Goal: Task Accomplishment & Management: Complete application form

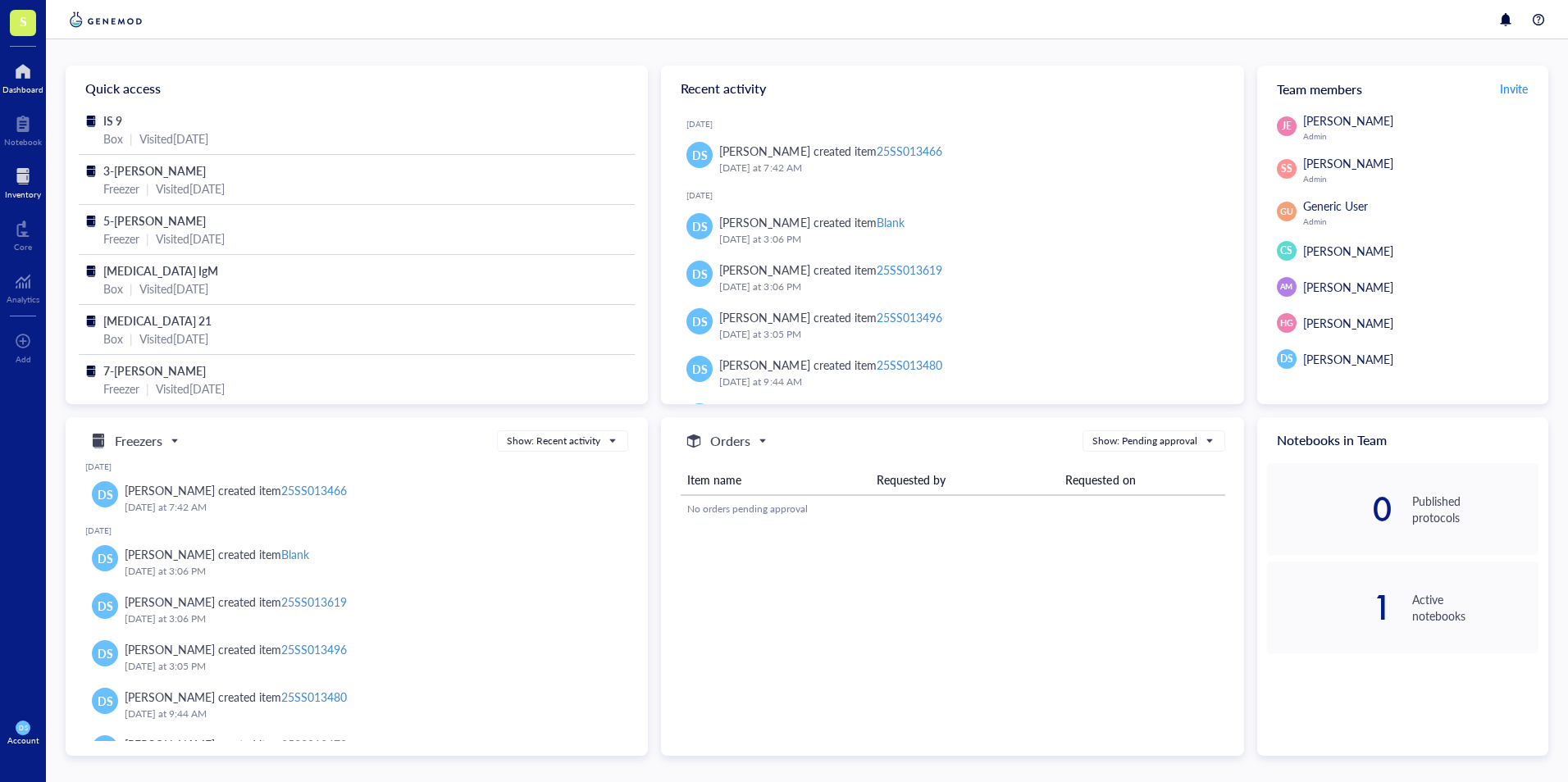
click at [24, 185] on div at bounding box center [23, 176] width 36 height 26
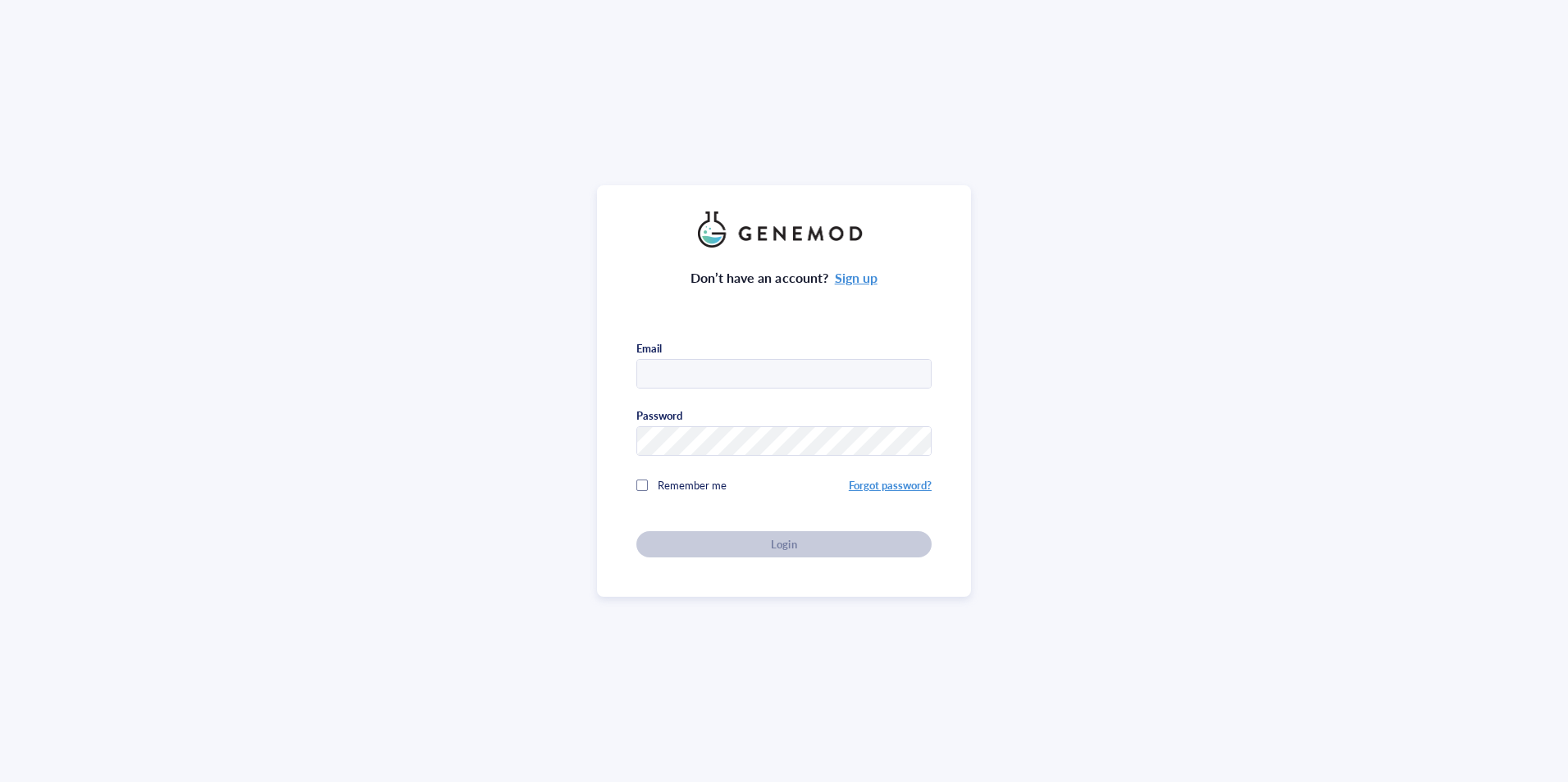
type input "[PERSON_NAME][DOMAIN_NAME][EMAIL_ADDRESS][PERSON_NAME][DOMAIN_NAME]"
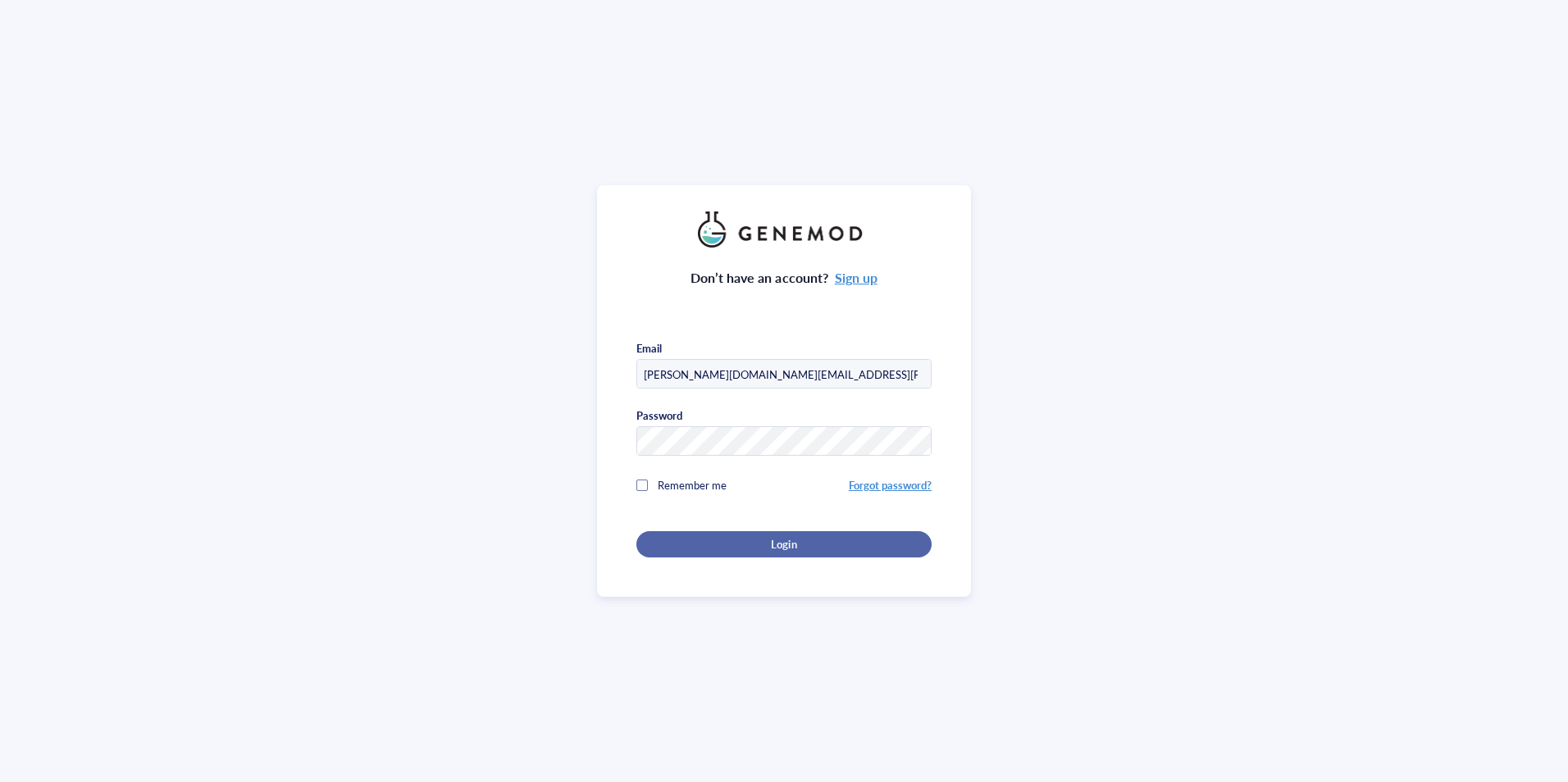
click at [825, 542] on div "Login" at bounding box center [783, 544] width 243 height 15
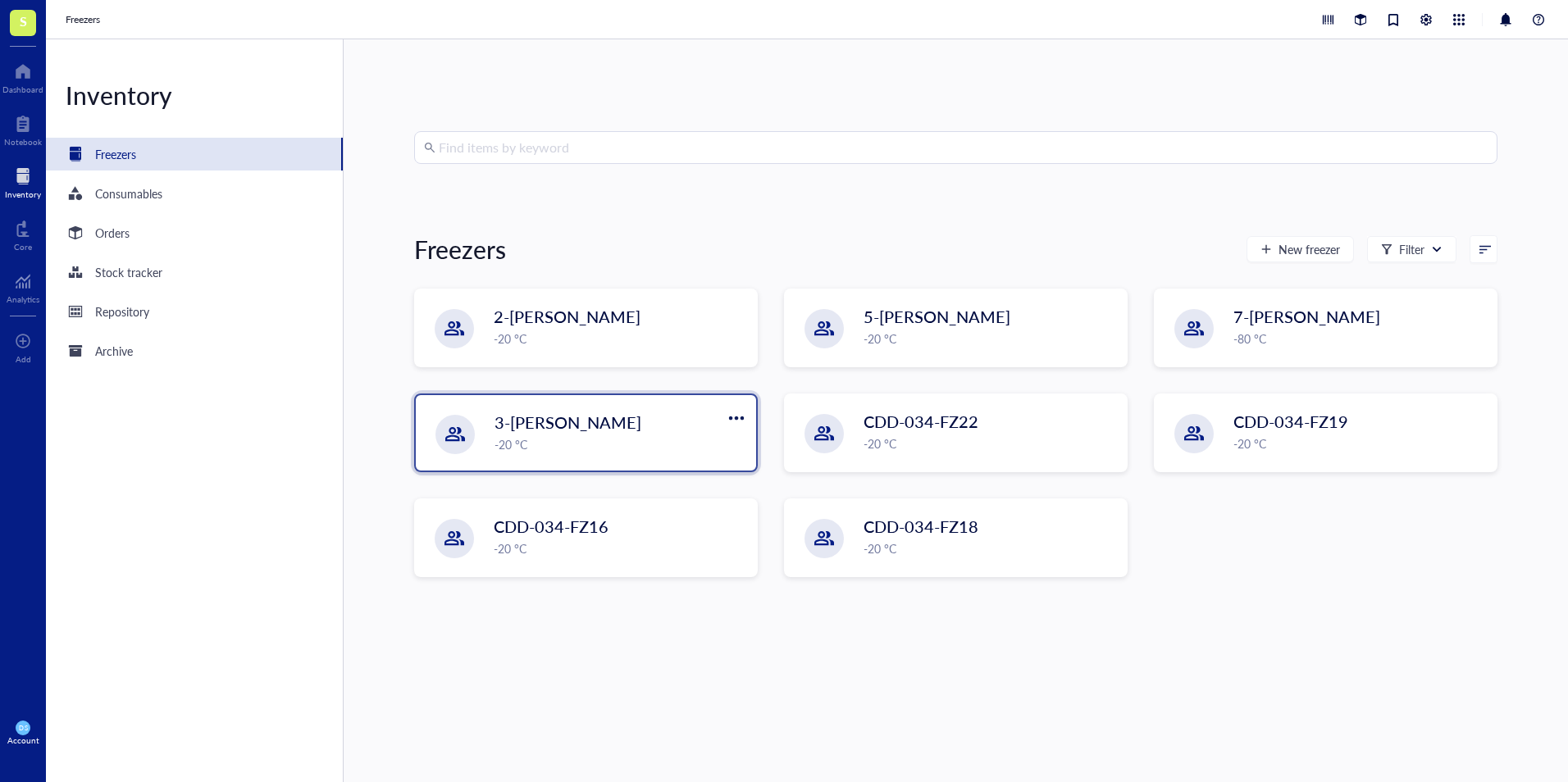
click at [606, 436] on div "-20 °C" at bounding box center [620, 444] width 252 height 18
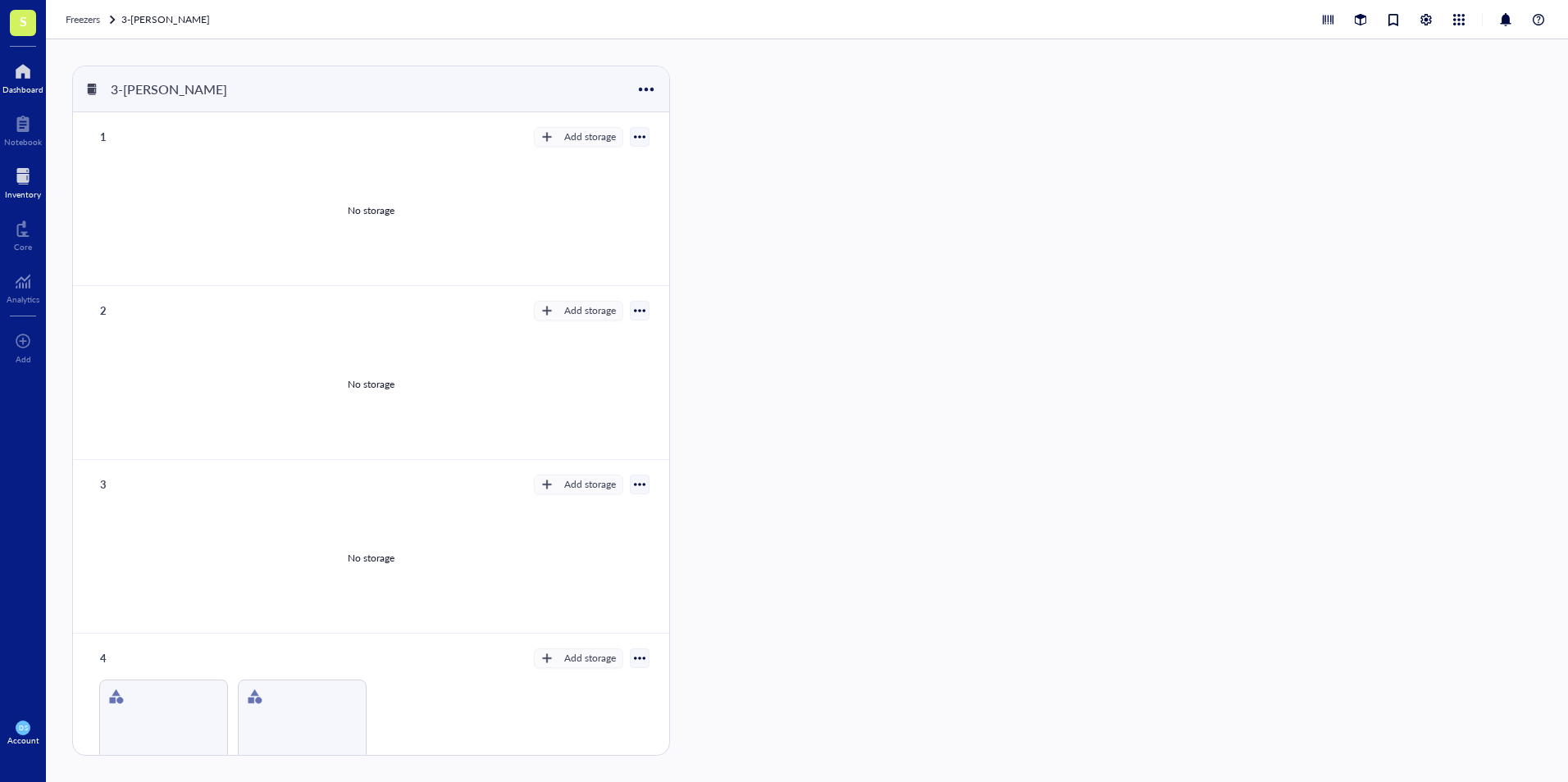
click at [20, 83] on div at bounding box center [22, 71] width 41 height 26
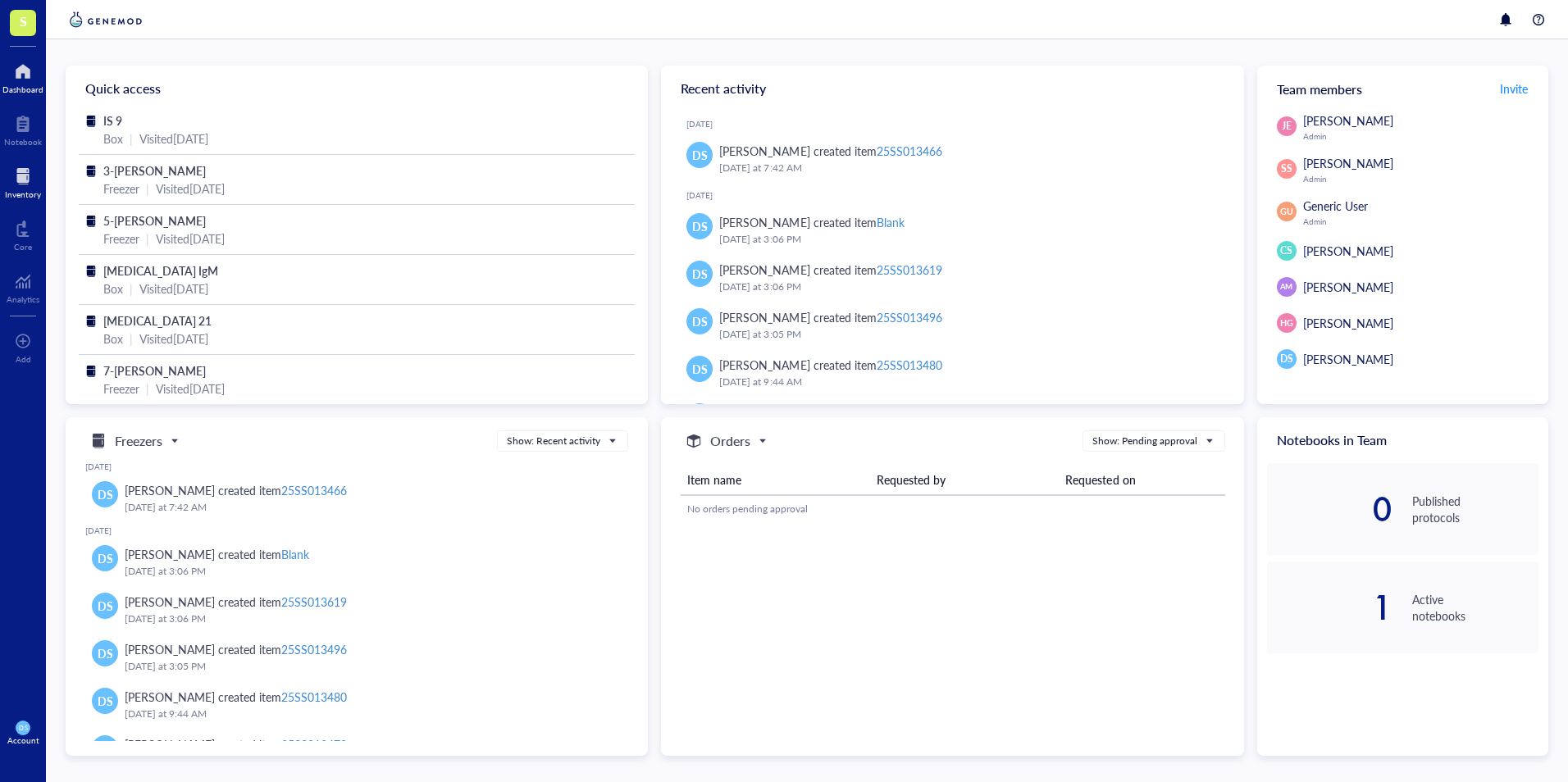
click at [24, 178] on div at bounding box center [23, 176] width 36 height 26
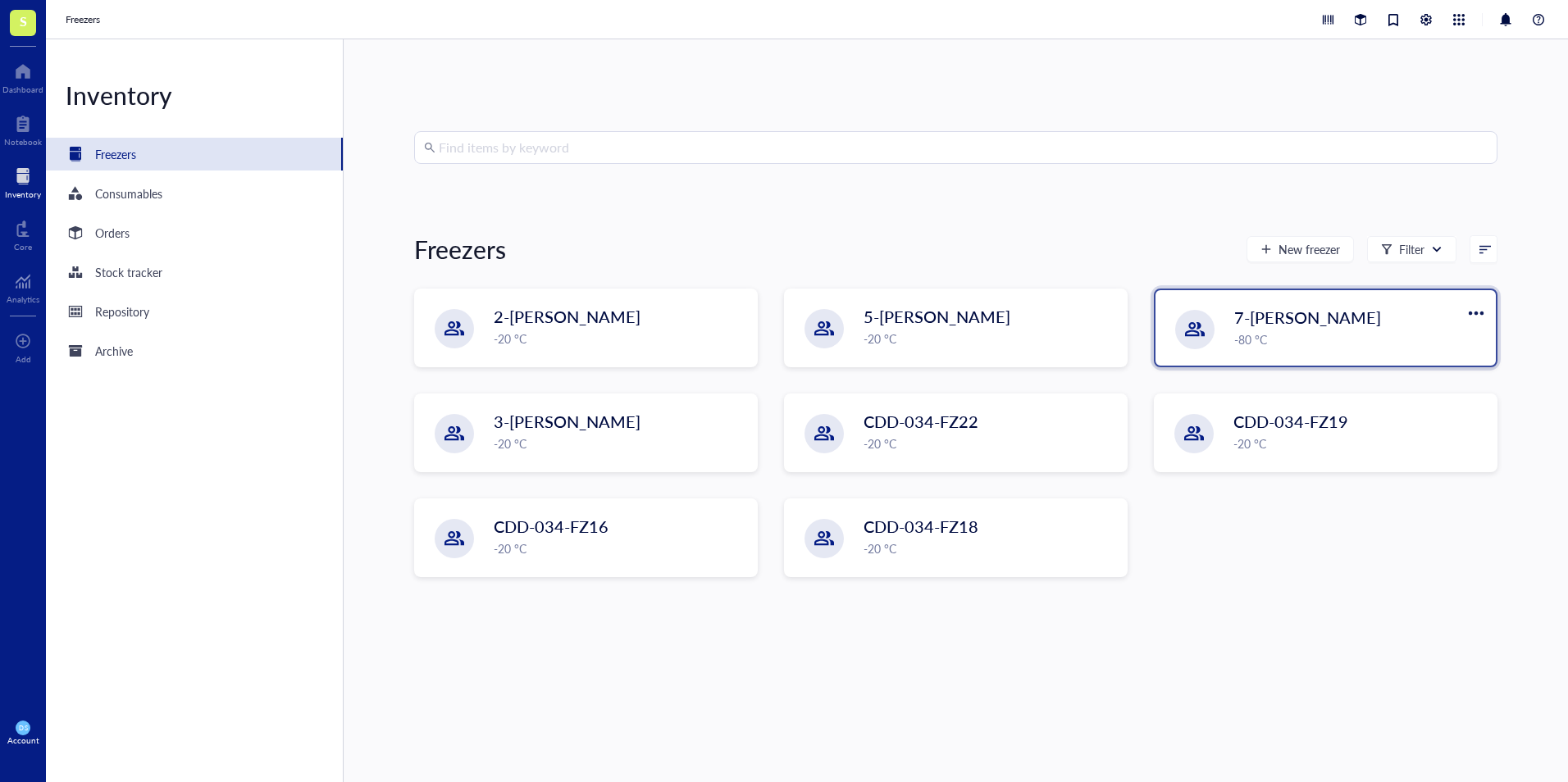
click at [1287, 327] on span "7-[PERSON_NAME]" at bounding box center [1308, 317] width 147 height 23
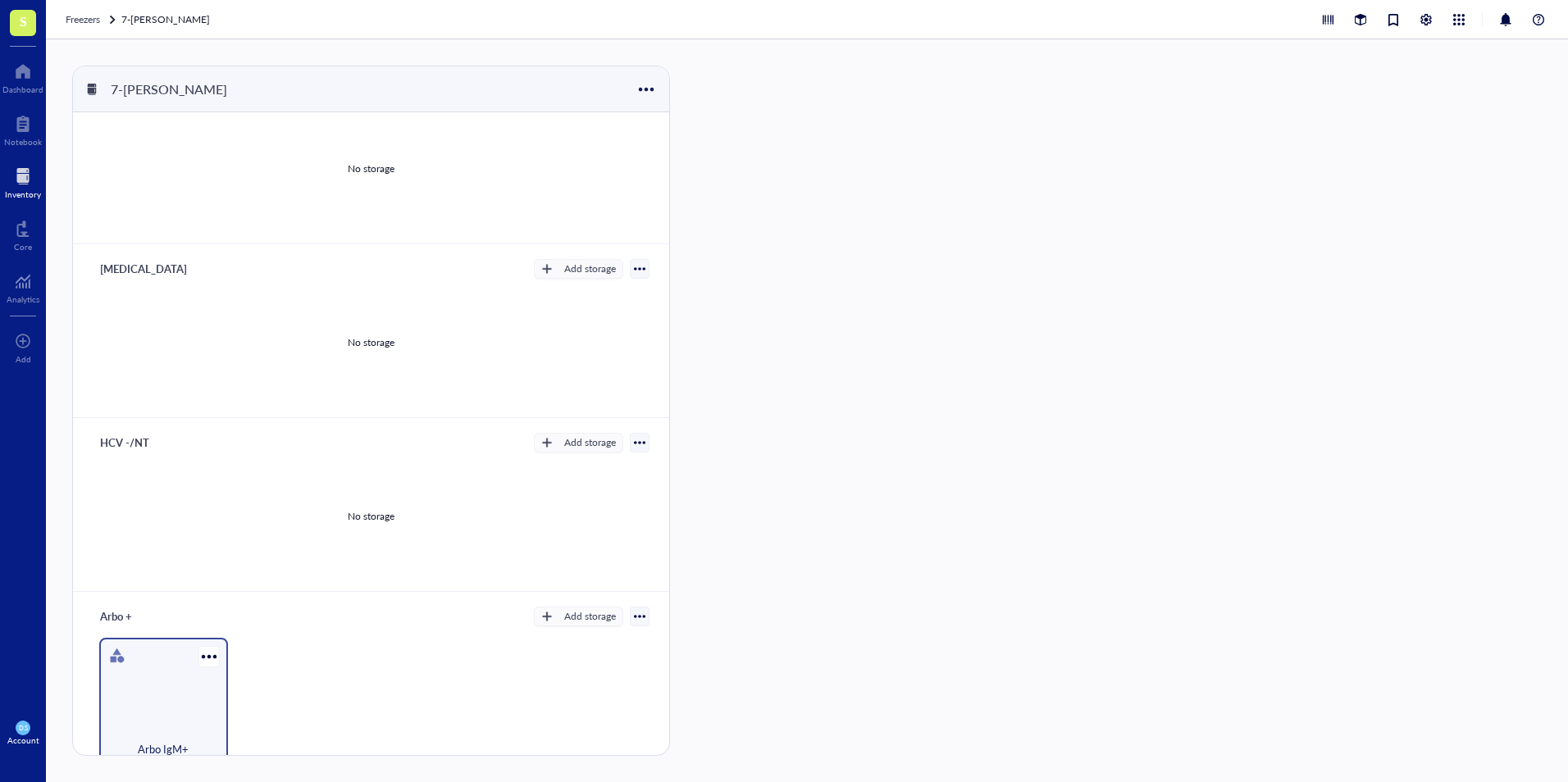
scroll to position [82, 0]
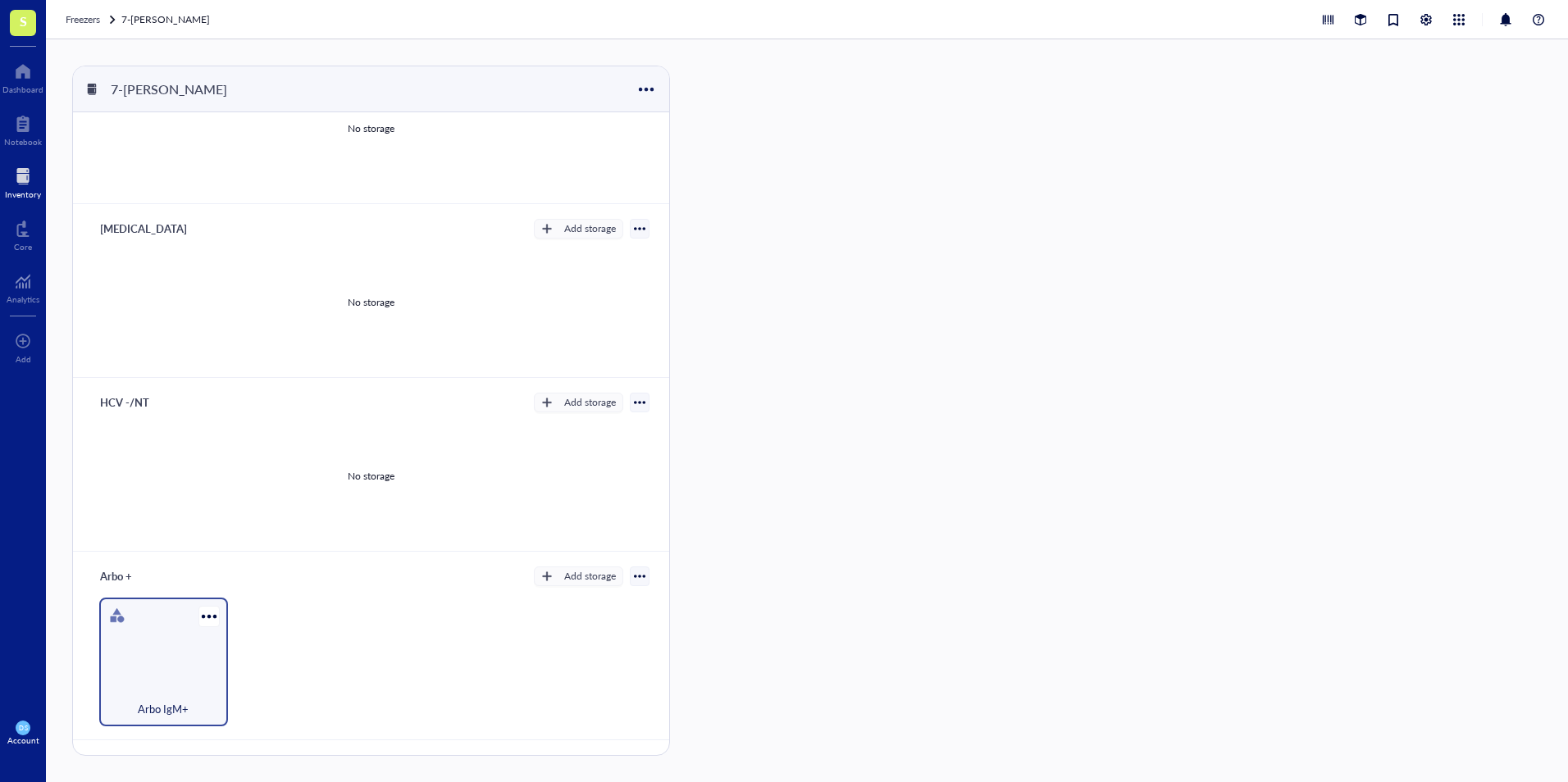
click at [149, 632] on div "Arbo IgM+" at bounding box center [163, 661] width 129 height 129
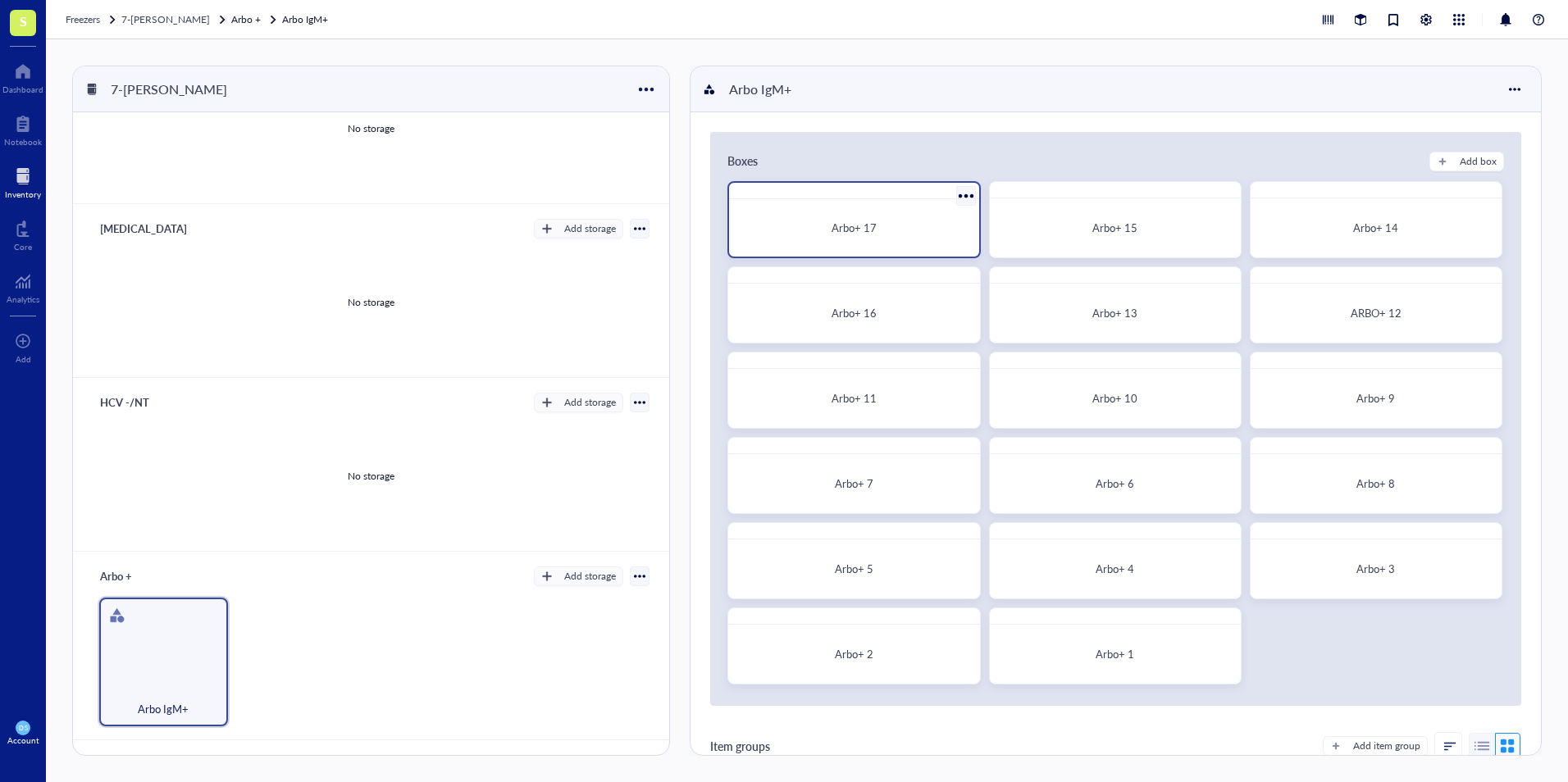
click at [874, 232] on span "Arbo+ 17" at bounding box center [854, 227] width 45 height 16
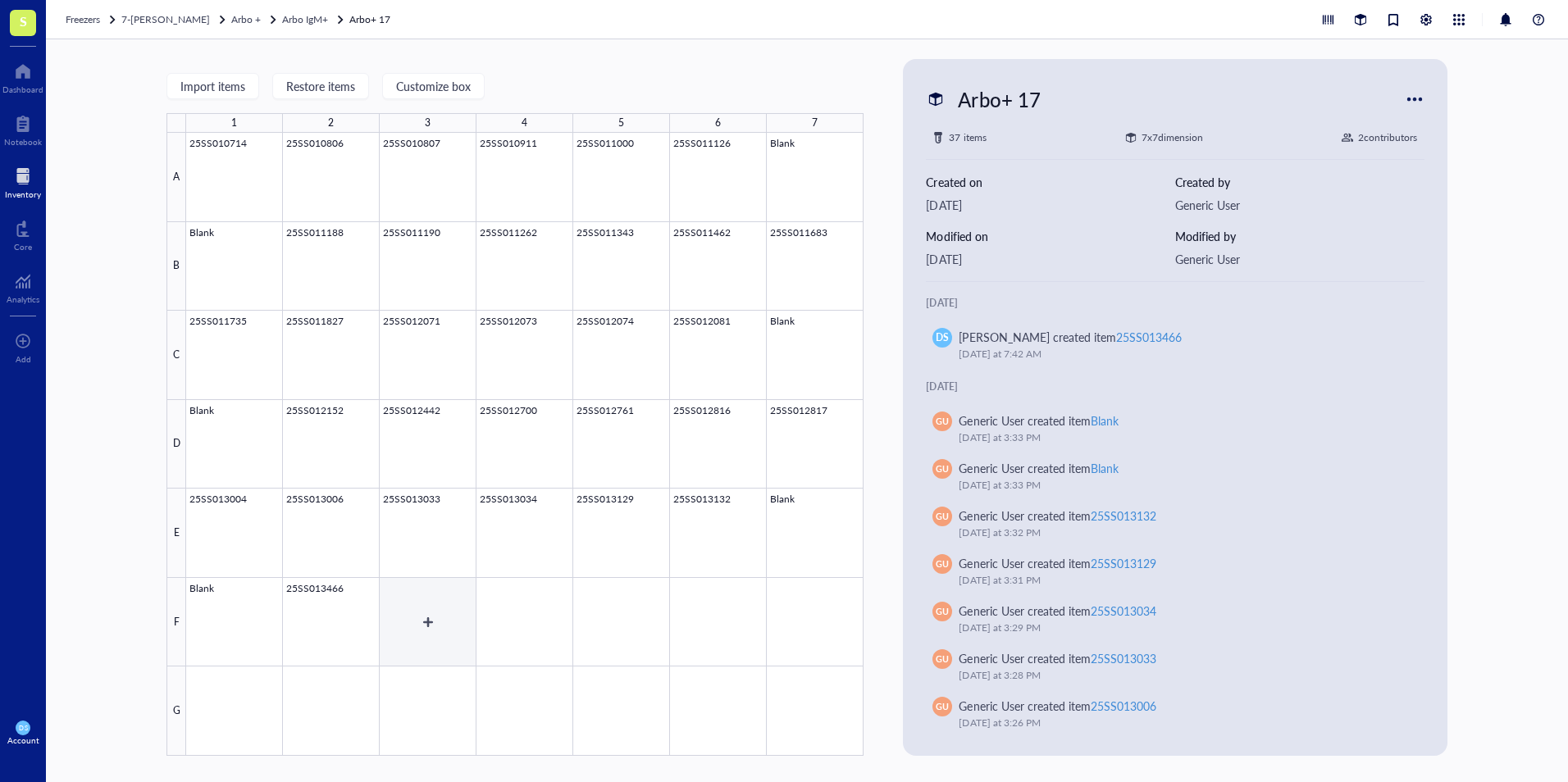
click at [424, 627] on div at bounding box center [525, 444] width 678 height 623
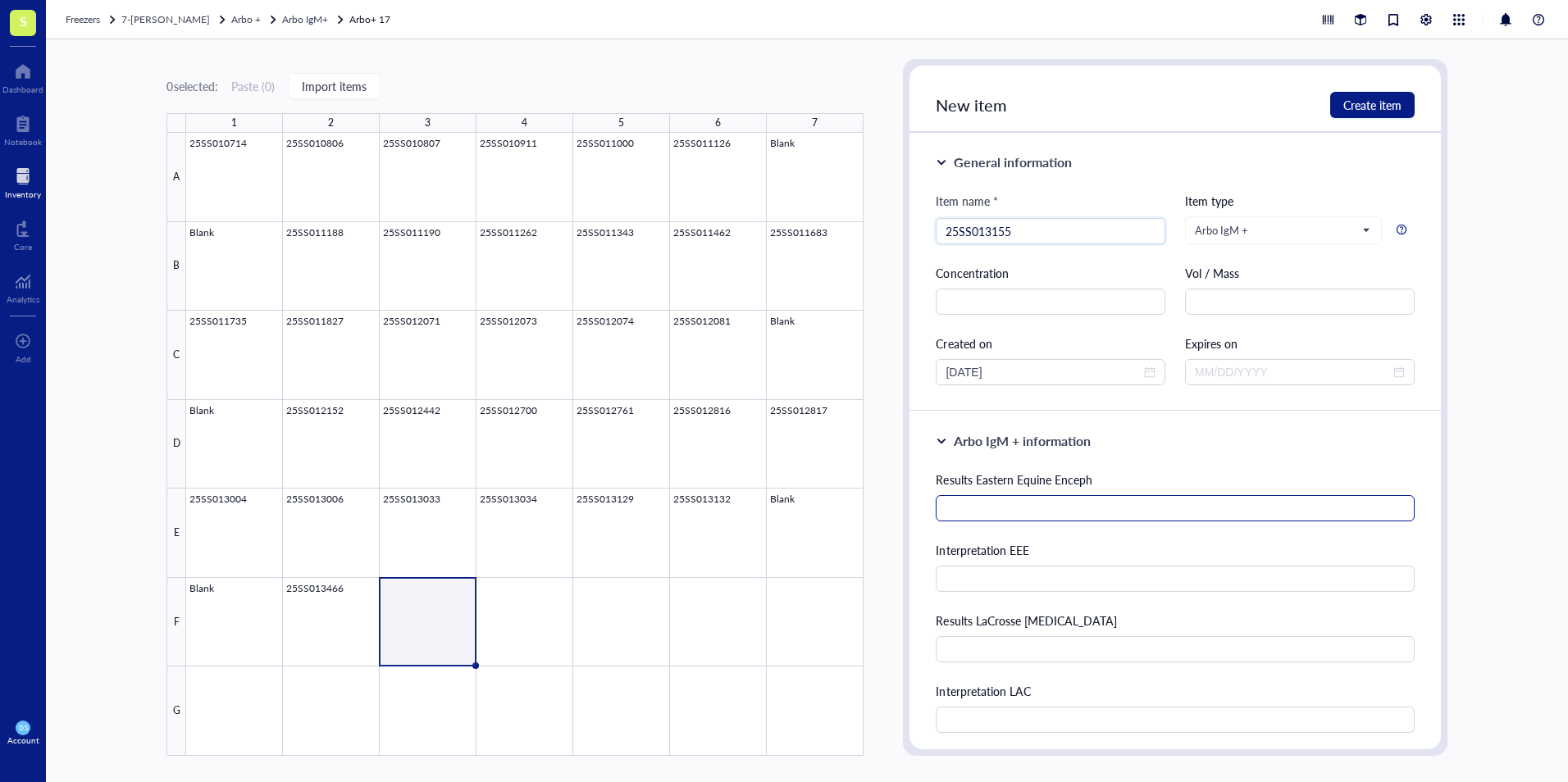
type input "25SS013155"
click at [998, 518] on input "text" at bounding box center [1174, 508] width 478 height 26
type input "QNS"
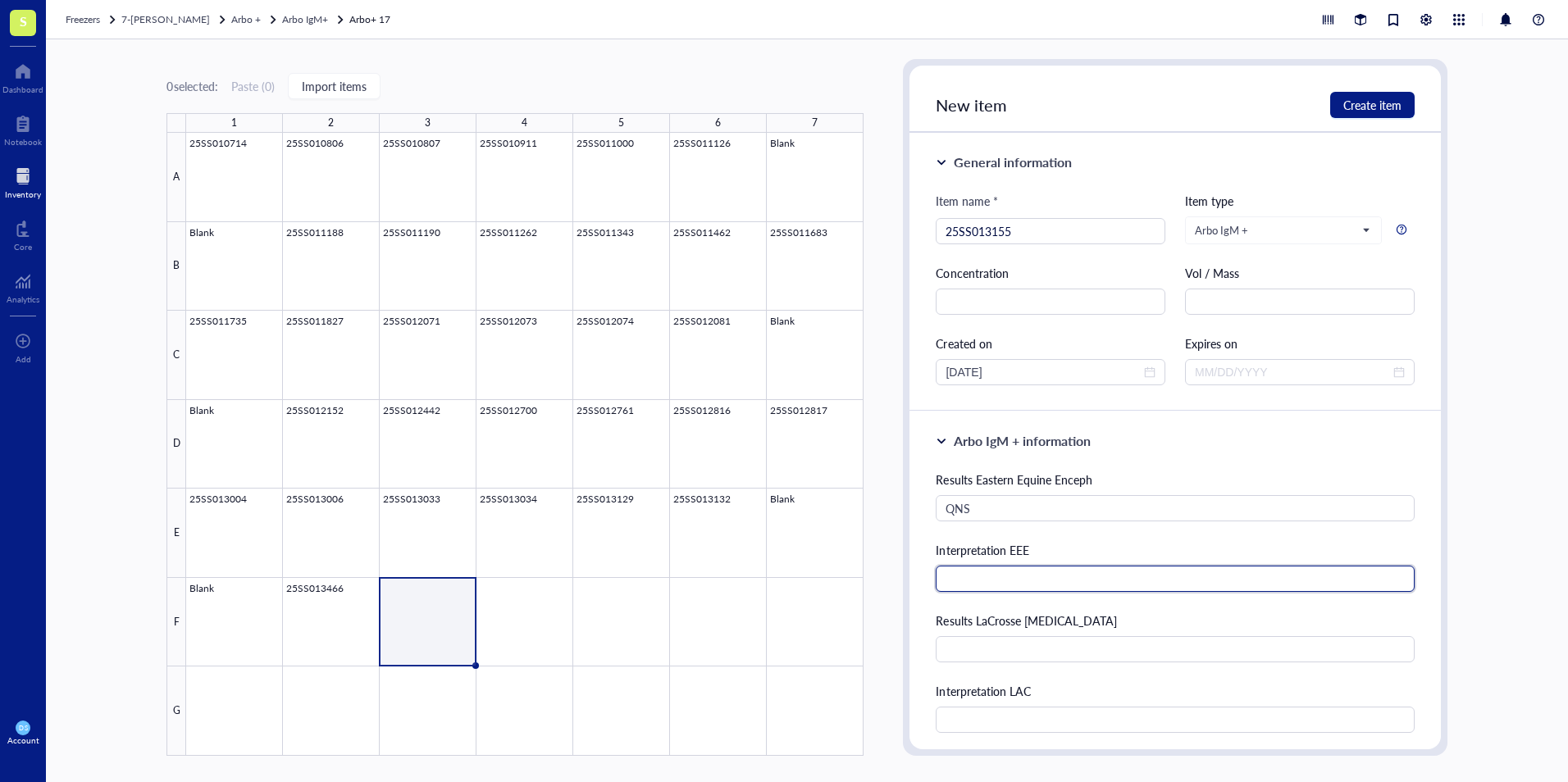
drag, startPoint x: 978, startPoint y: 575, endPoint x: 992, endPoint y: 562, distance: 19.1
click at [978, 575] on input "text" at bounding box center [1174, 579] width 478 height 26
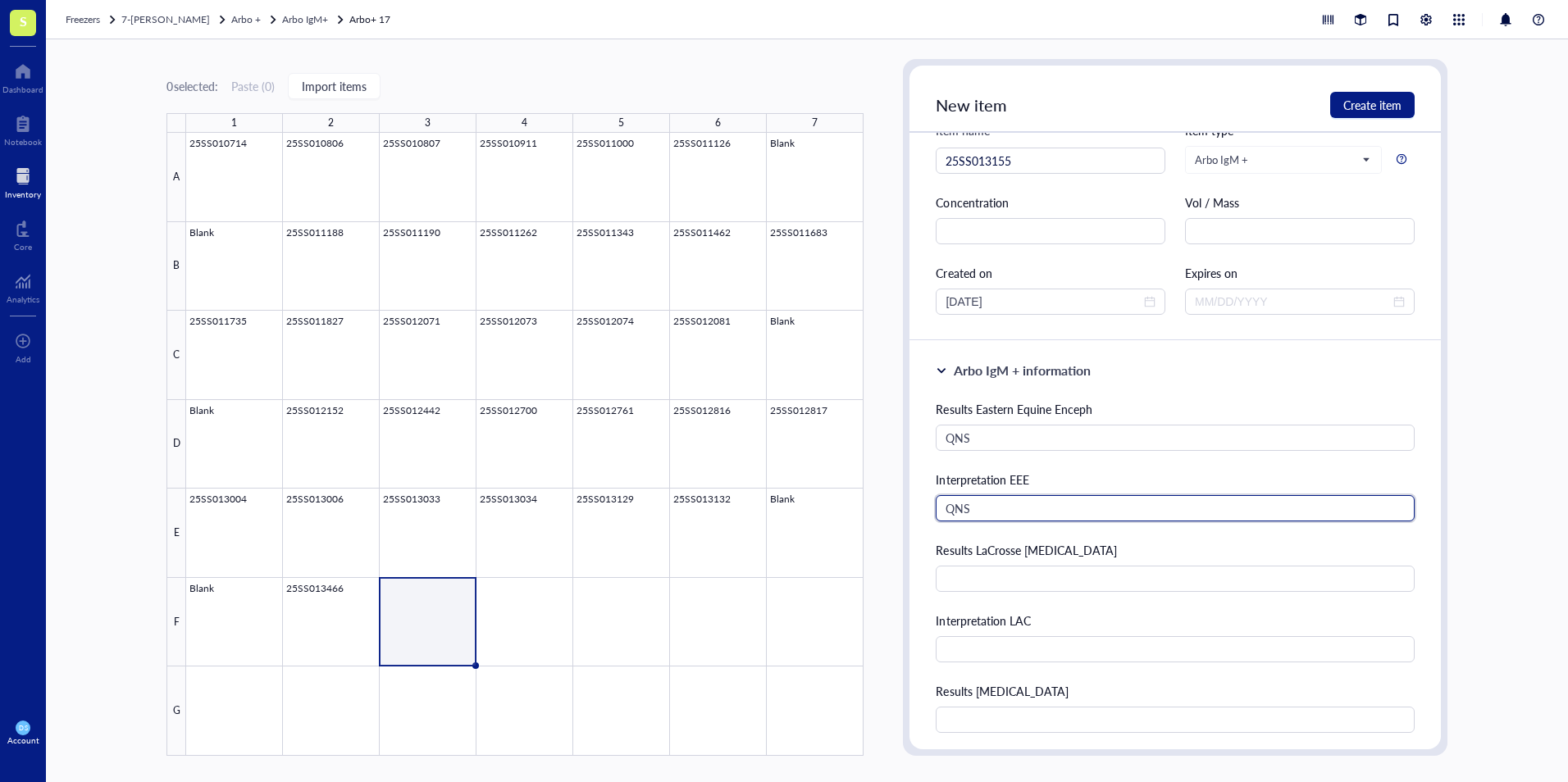
scroll to position [410, 0]
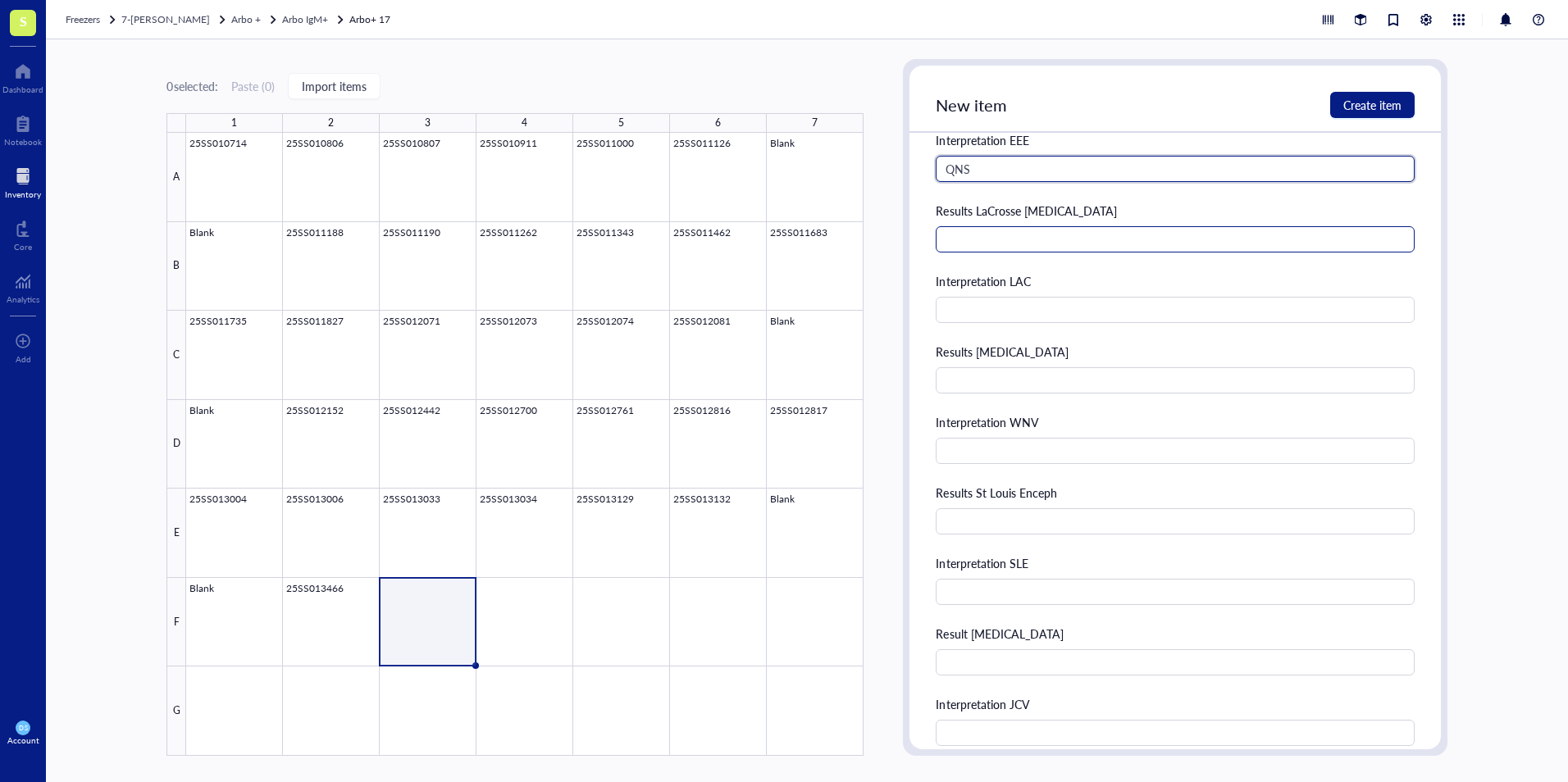
type input "QNS"
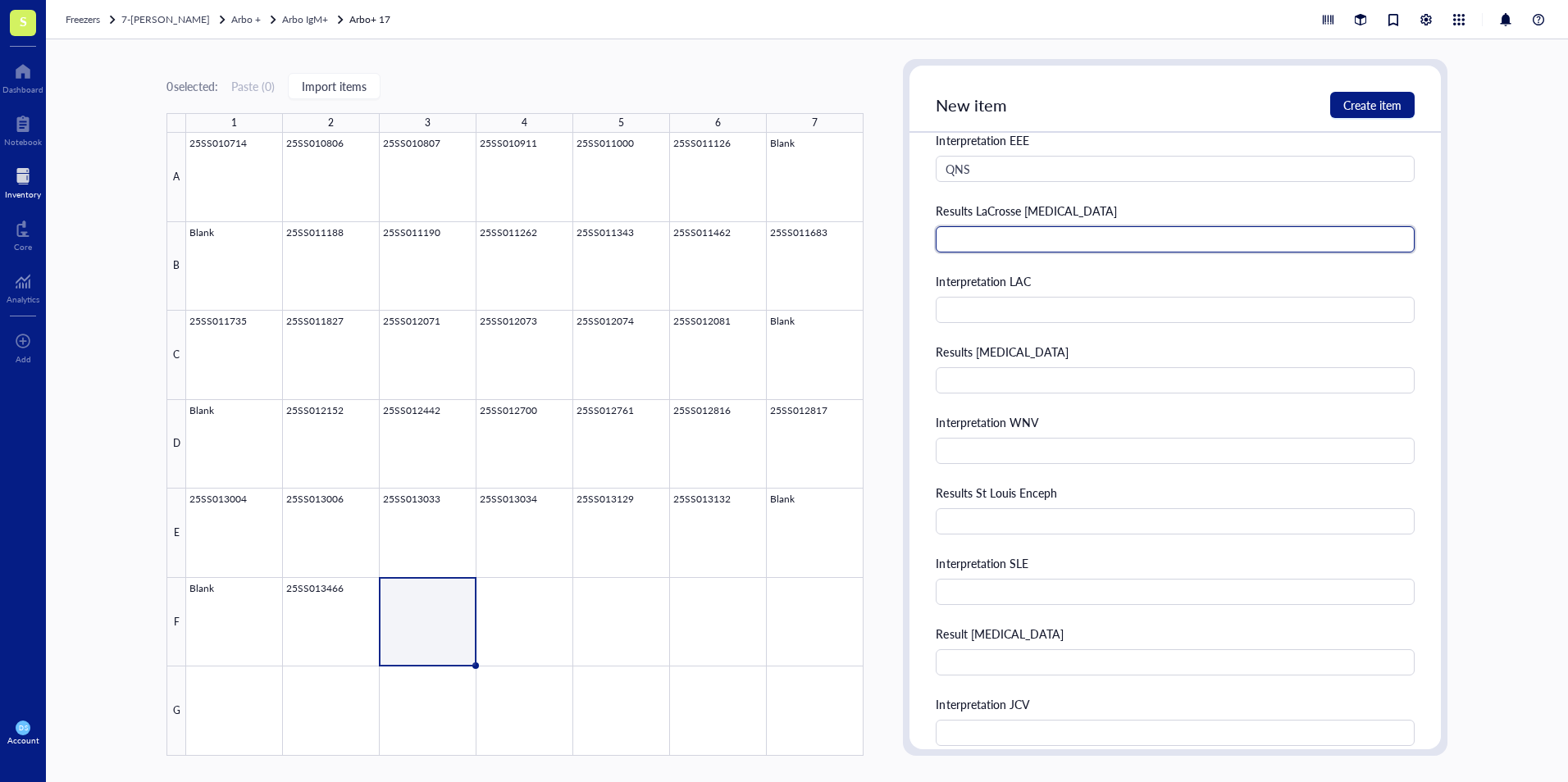
click at [978, 239] on input "text" at bounding box center [1174, 239] width 478 height 26
type input "QNS"
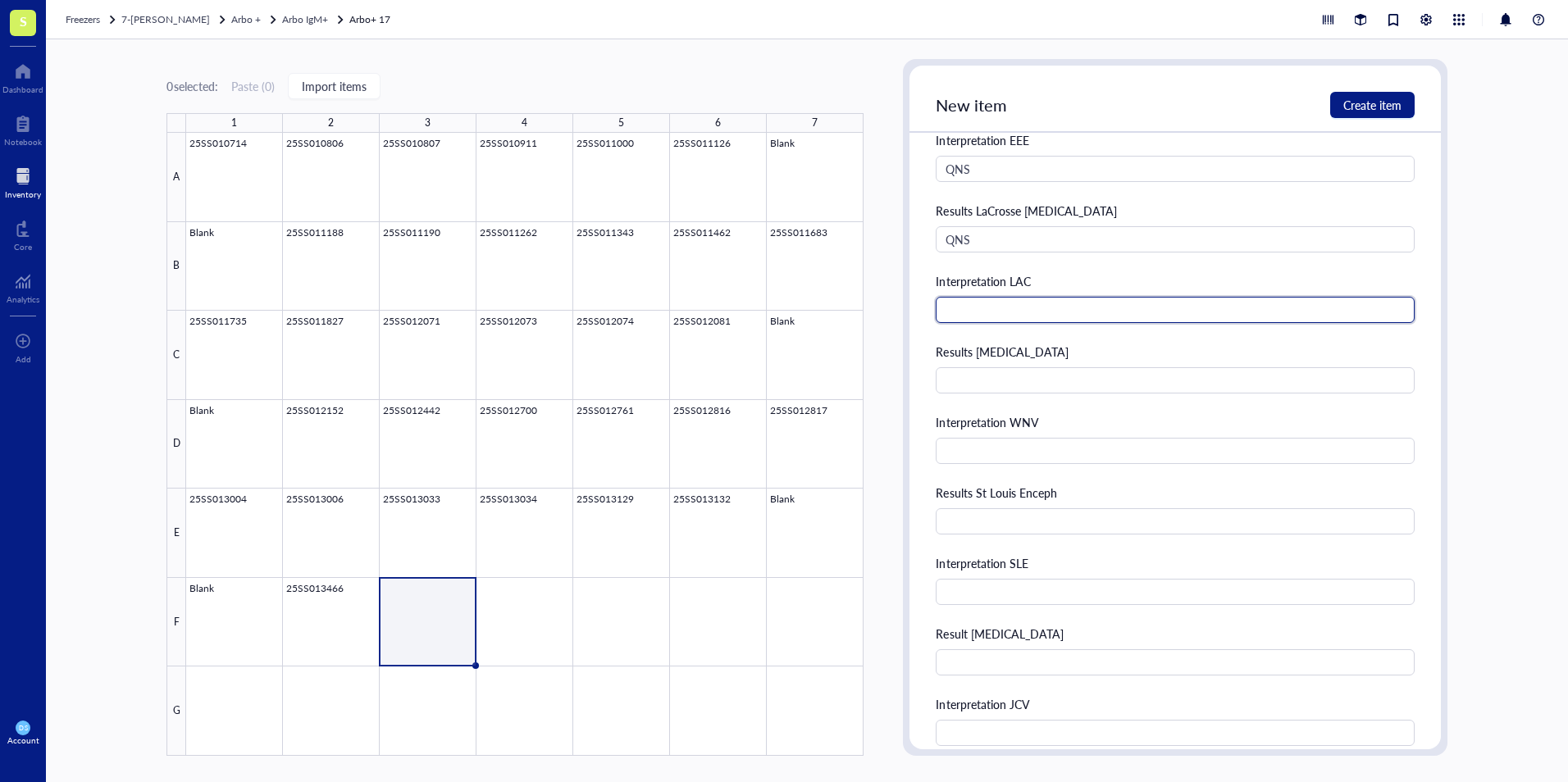
click at [964, 314] on input "text" at bounding box center [1174, 309] width 478 height 26
type input "QNS"
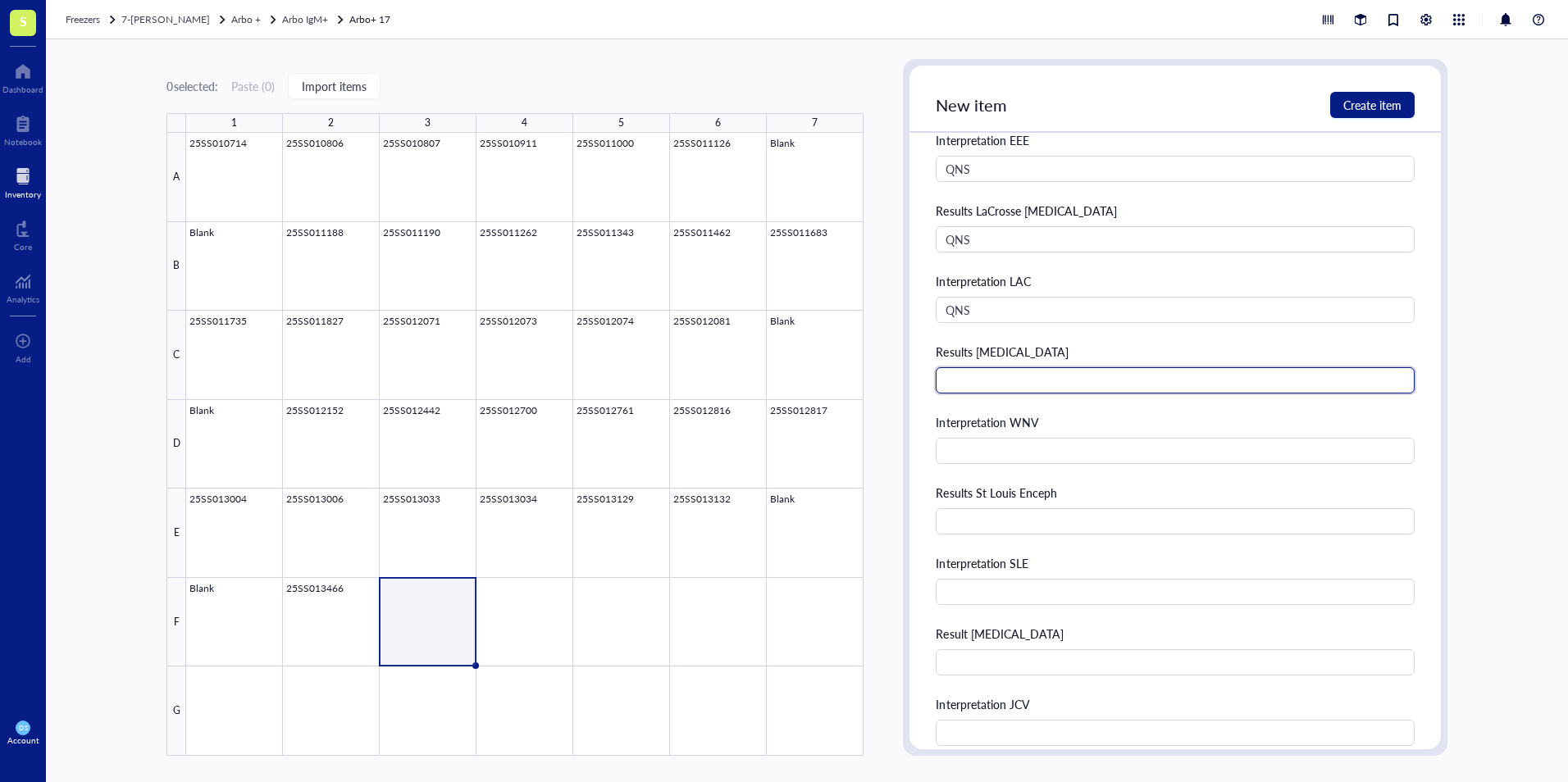
click at [972, 385] on input "text" at bounding box center [1174, 380] width 478 height 26
type input "QNS"
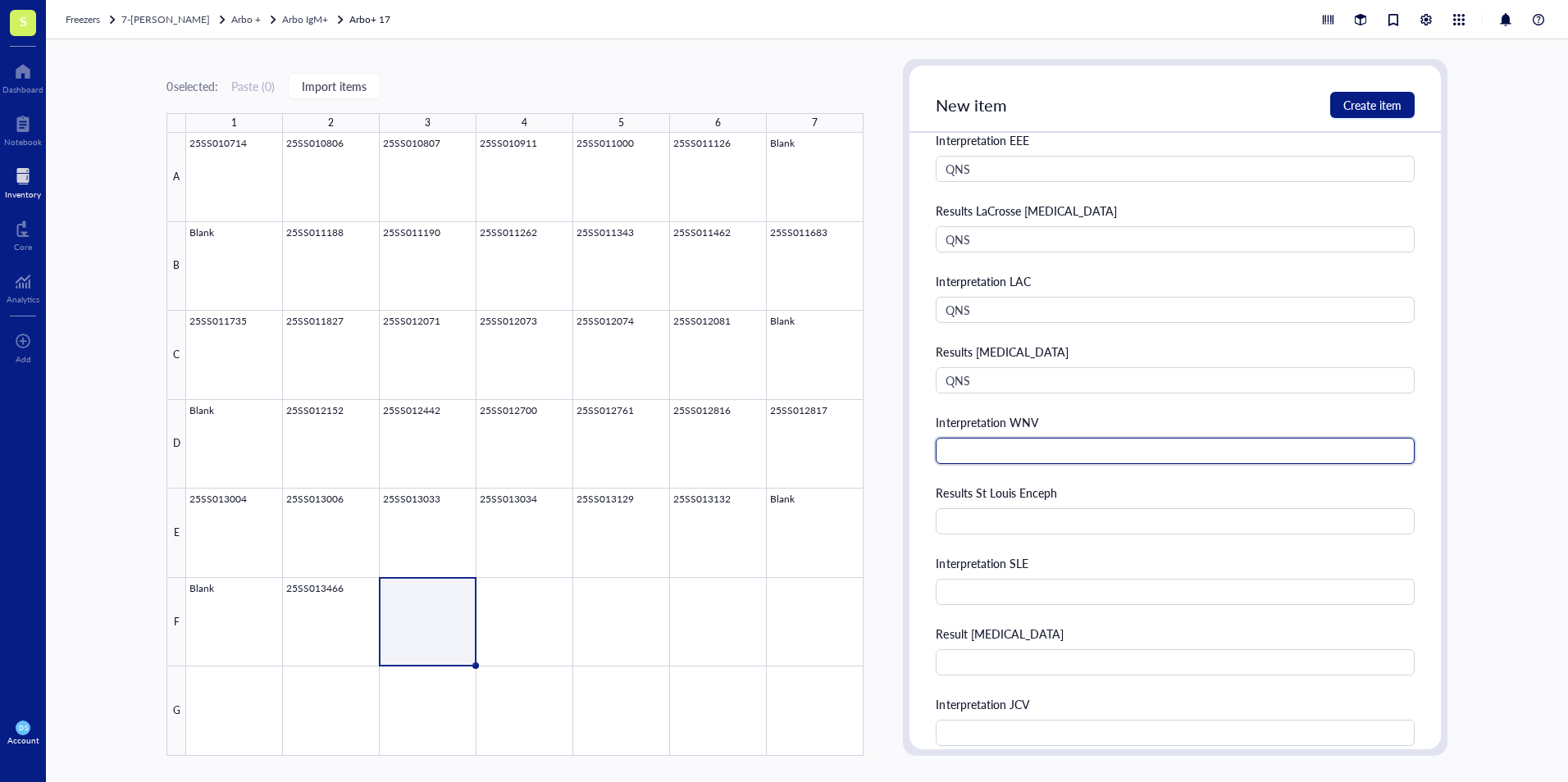
click at [963, 455] on input "text" at bounding box center [1174, 451] width 478 height 26
type input "QNS"
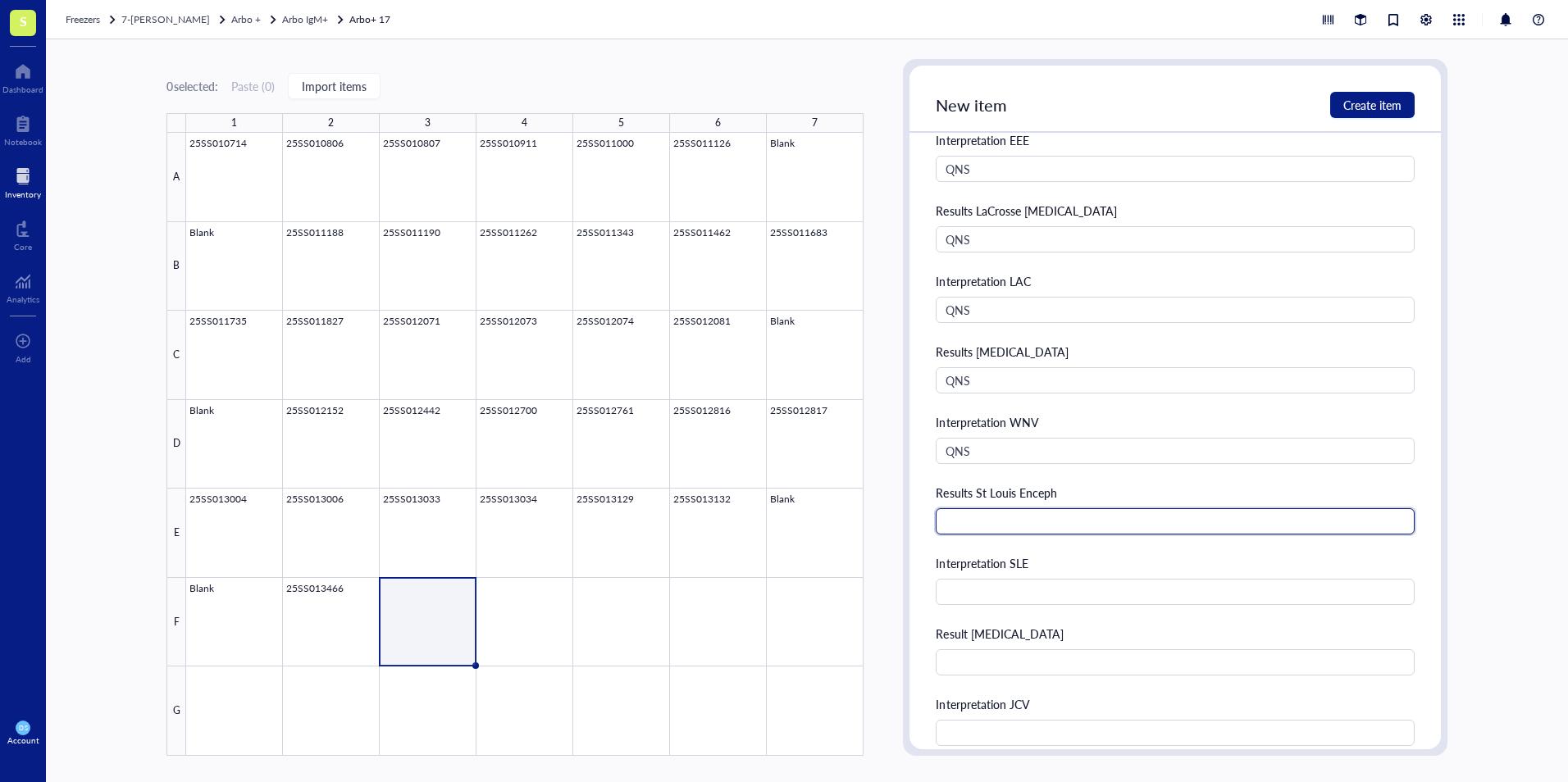
click at [964, 525] on input "text" at bounding box center [1174, 521] width 478 height 26
type input "QNS"
click at [966, 597] on input "text" at bounding box center [1174, 592] width 478 height 26
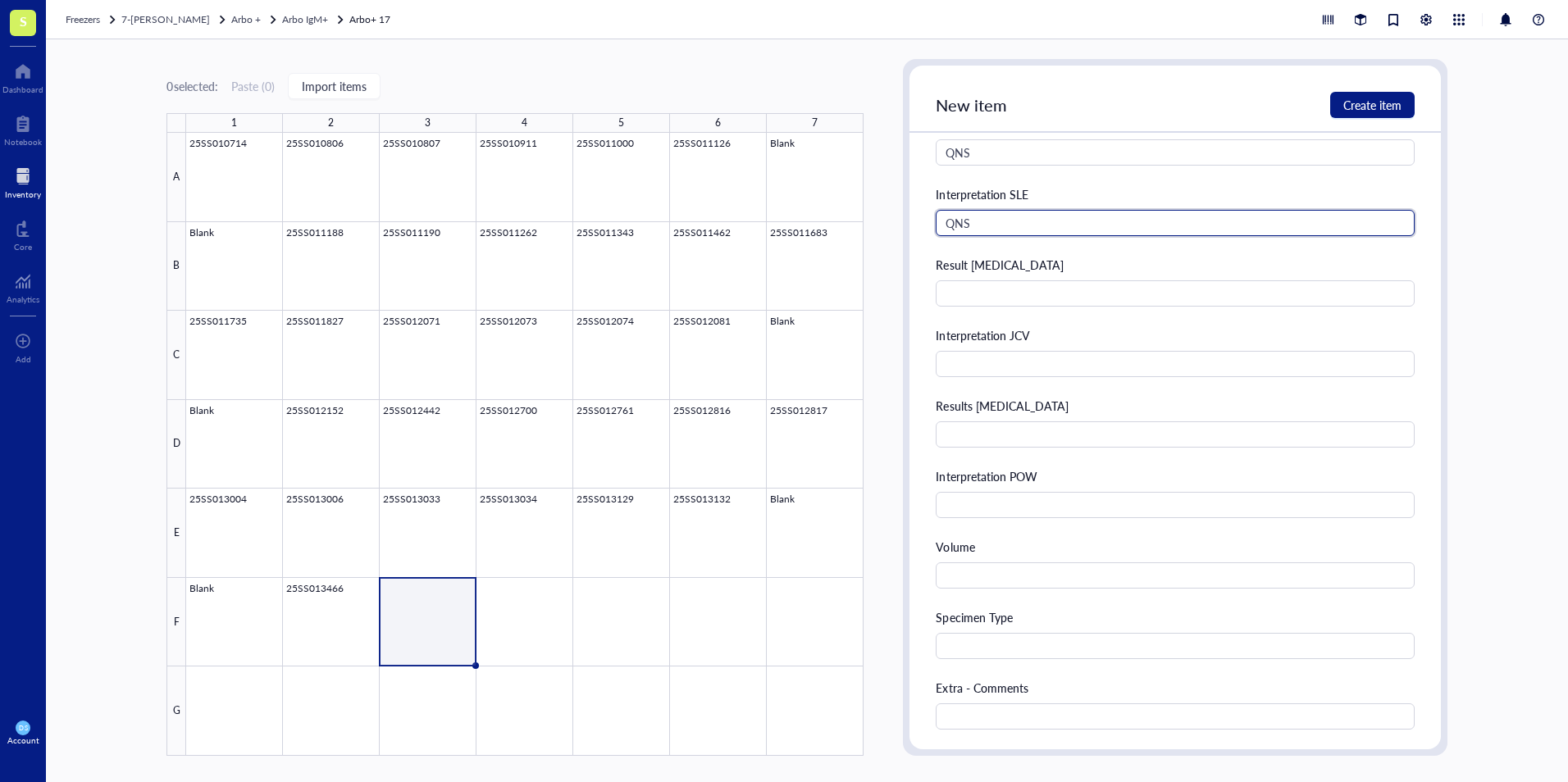
scroll to position [820, 0]
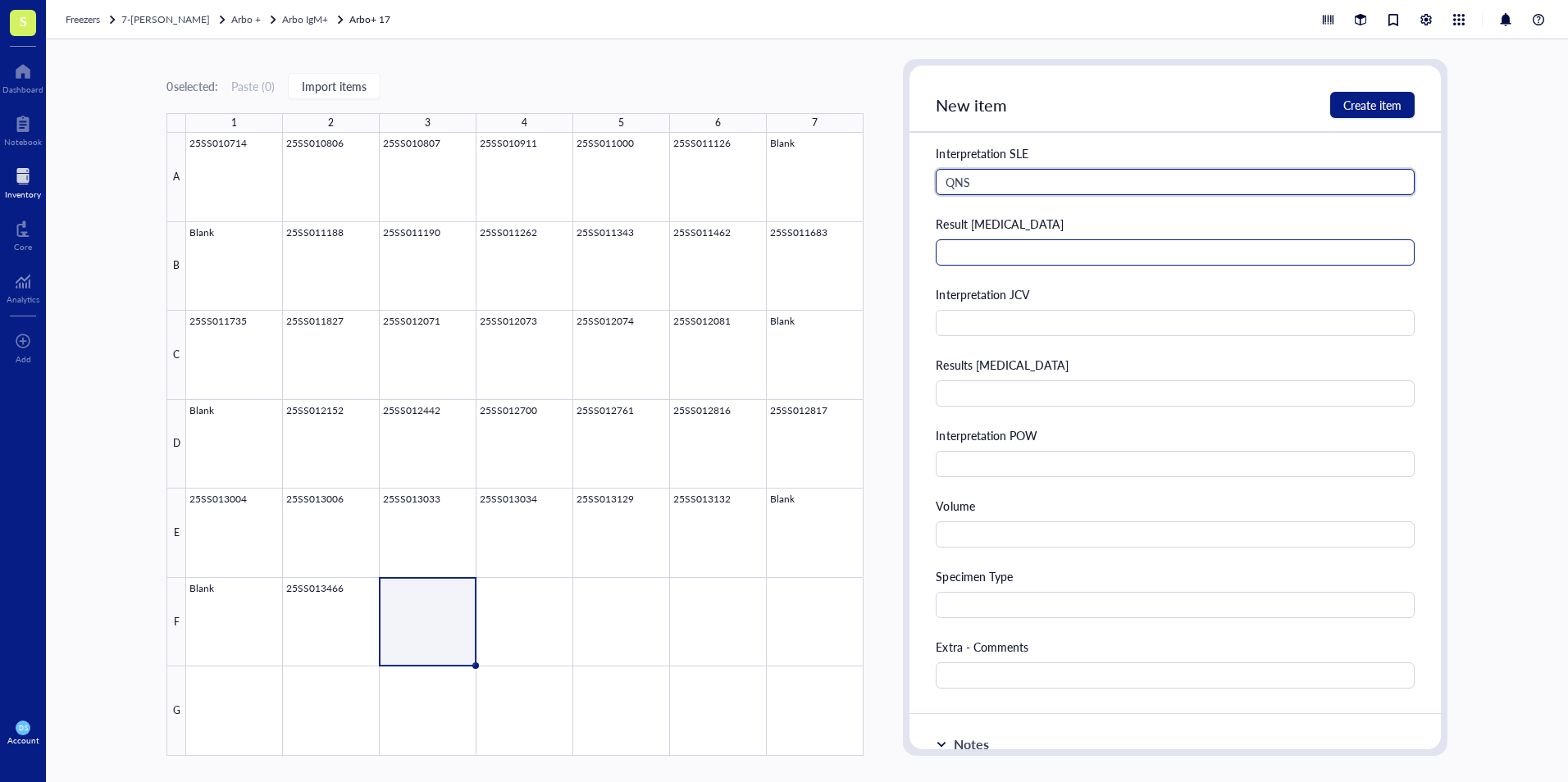
type input "QNS"
click at [965, 251] on input "text" at bounding box center [1174, 252] width 478 height 26
click at [1013, 255] on input "text" at bounding box center [1174, 252] width 478 height 26
type input "0.653"
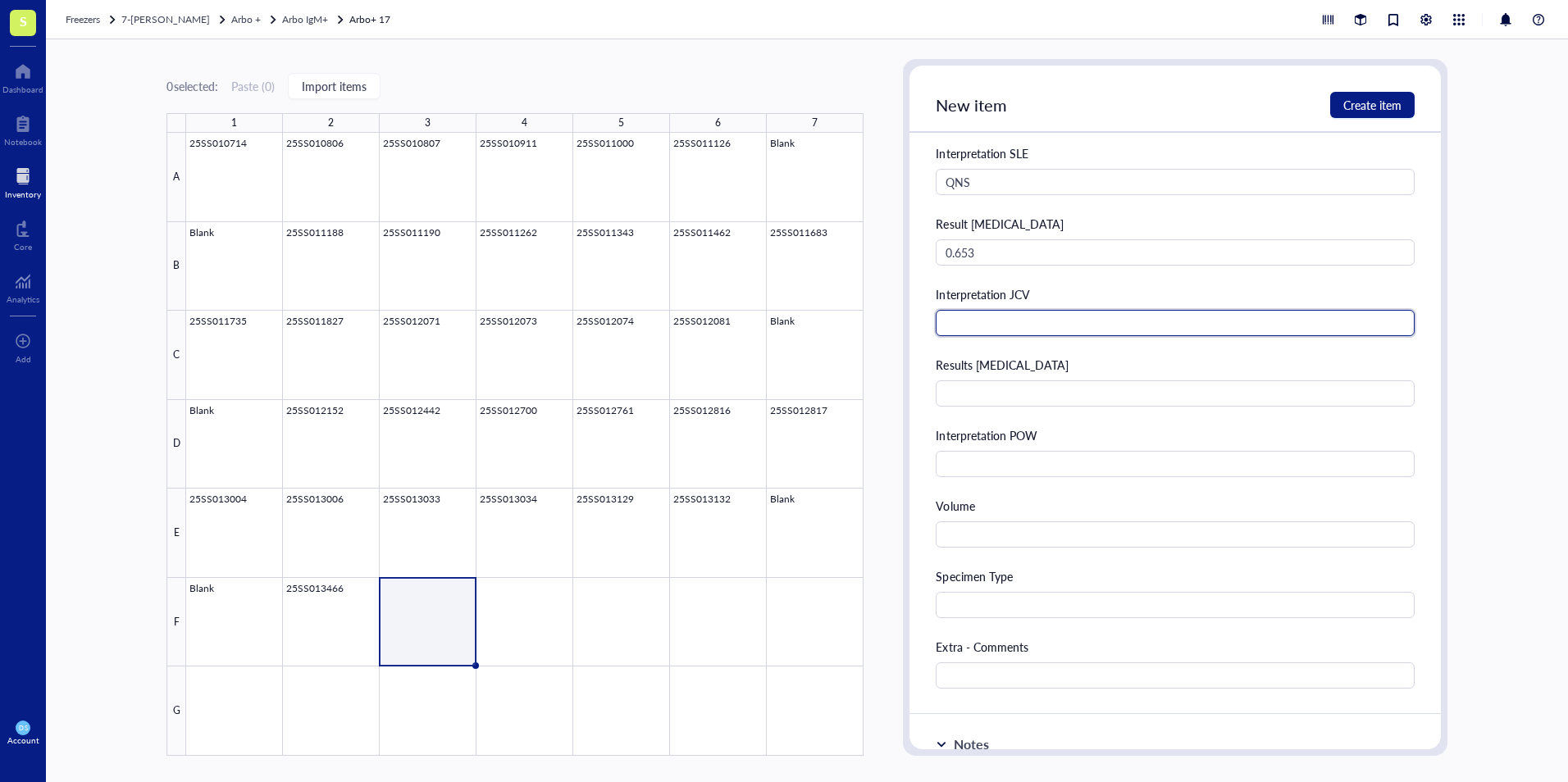
click at [995, 327] on input "text" at bounding box center [1174, 323] width 478 height 26
type input "Negative"
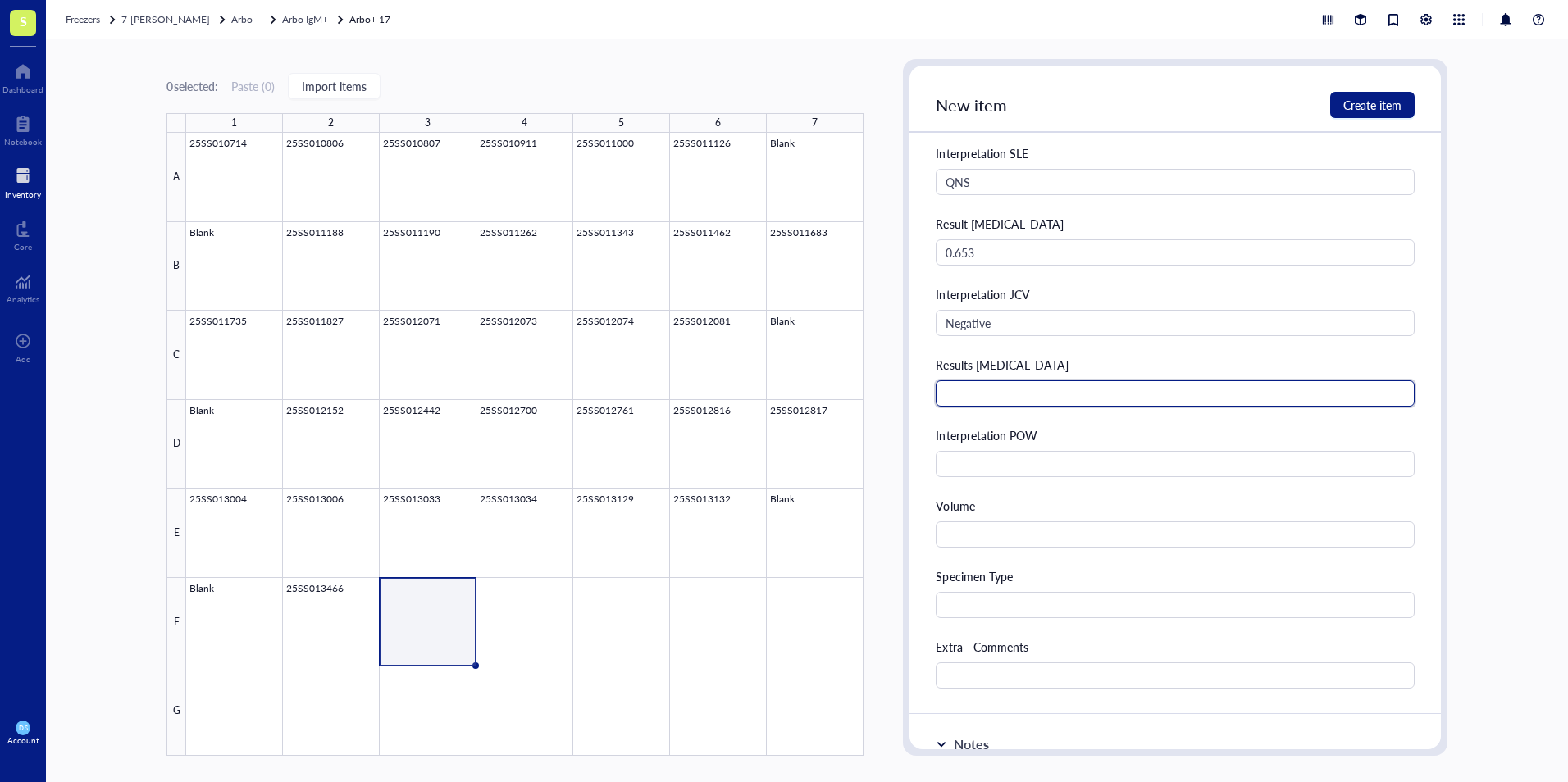
click at [982, 399] on input "text" at bounding box center [1174, 393] width 478 height 26
type input "9.278"
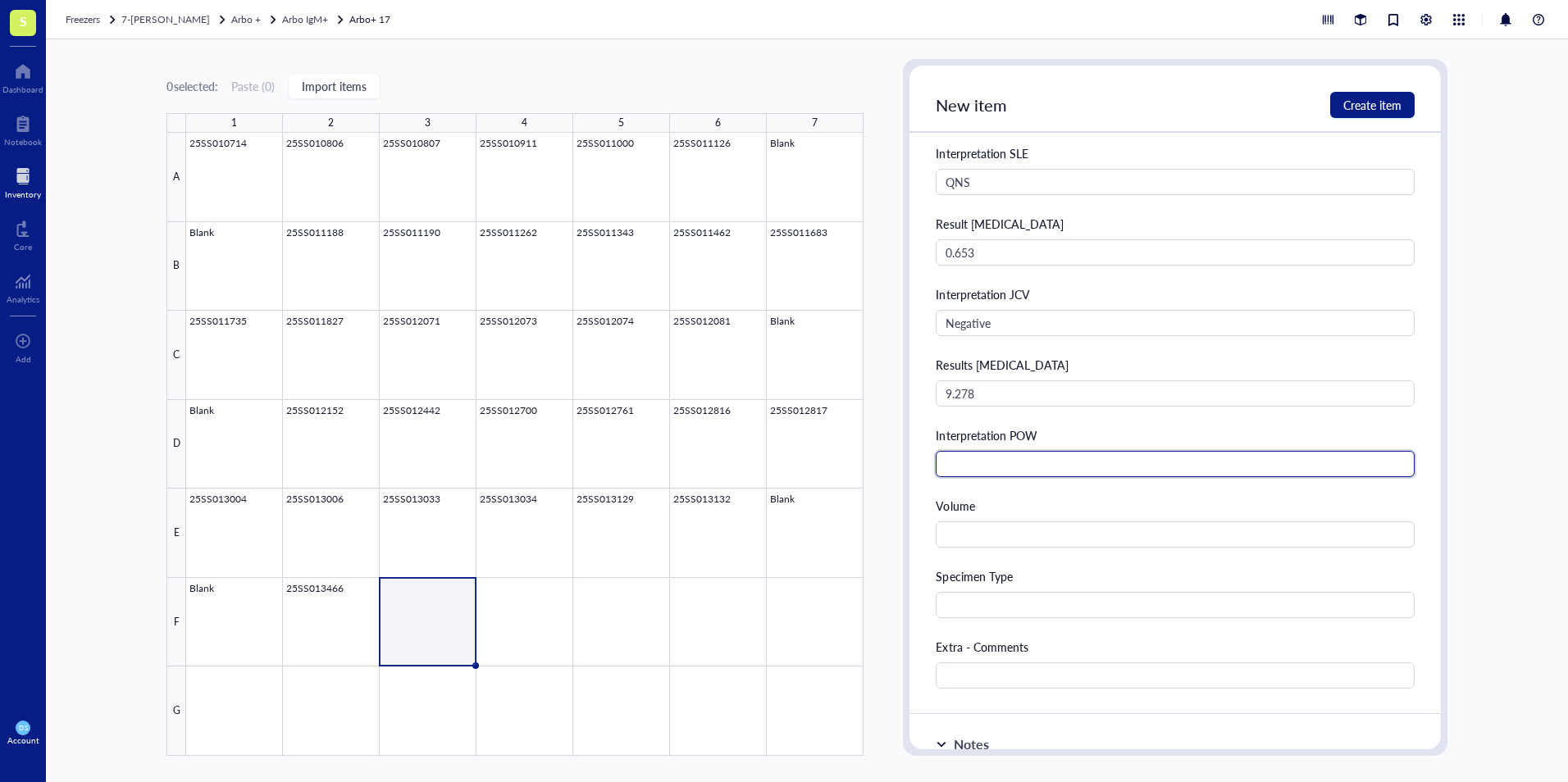
click at [969, 470] on input "text" at bounding box center [1174, 464] width 478 height 26
type input "Presumptive Positive"
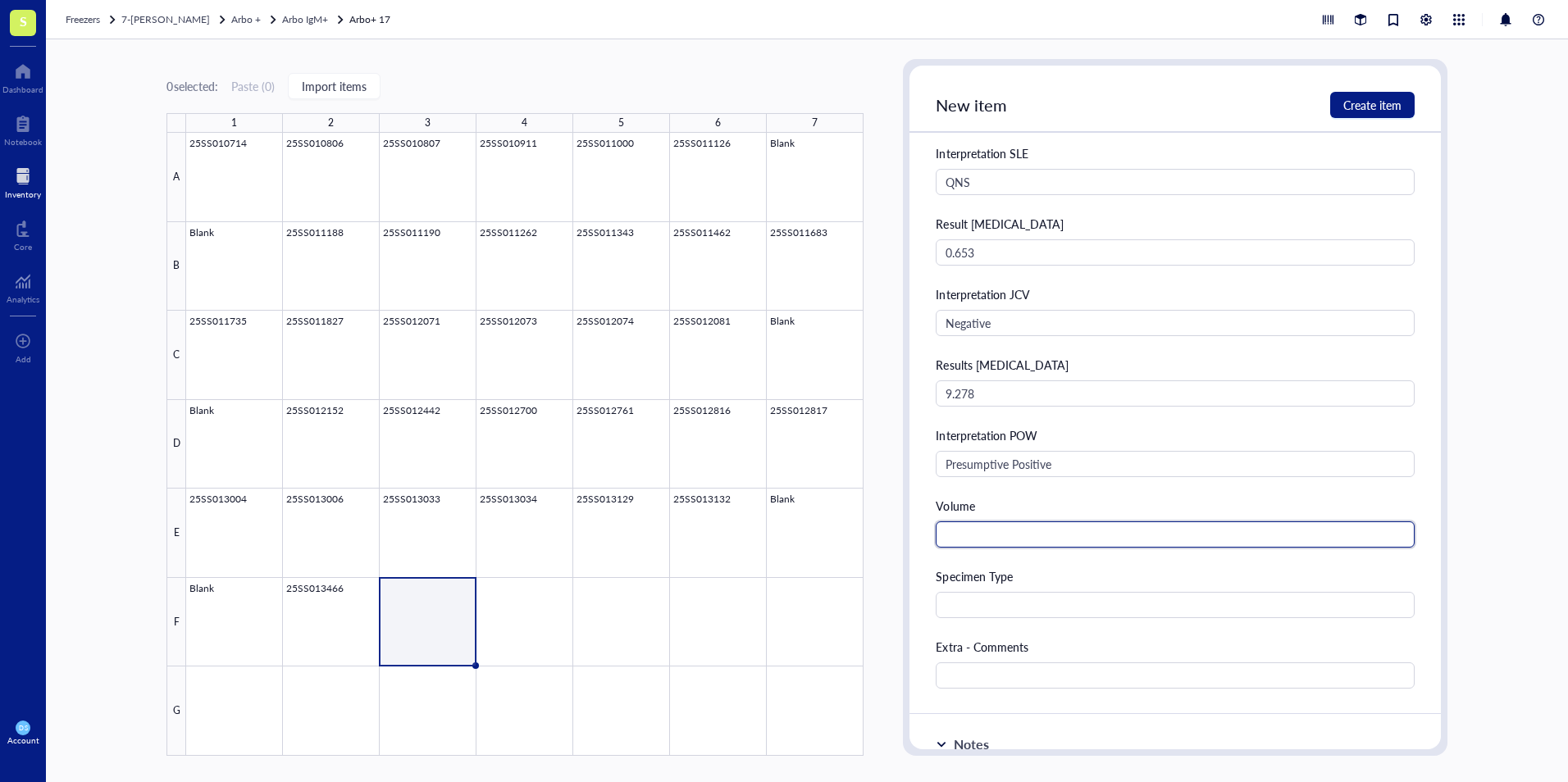
click at [968, 540] on input "text" at bounding box center [1174, 534] width 478 height 26
type input "0"
type input "25 uL"
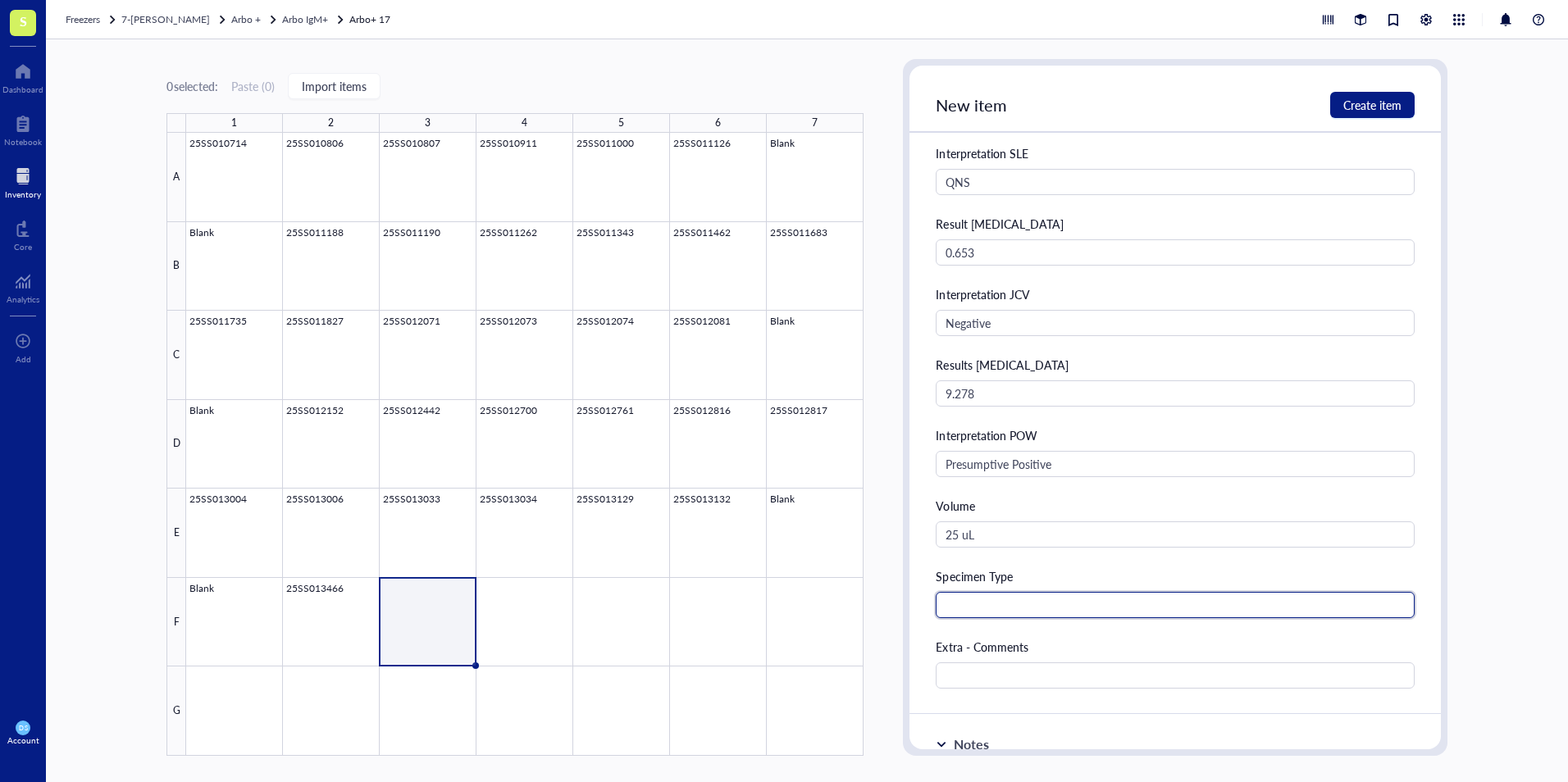
click at [961, 607] on input "text" at bounding box center [1174, 605] width 478 height 26
type input "S"
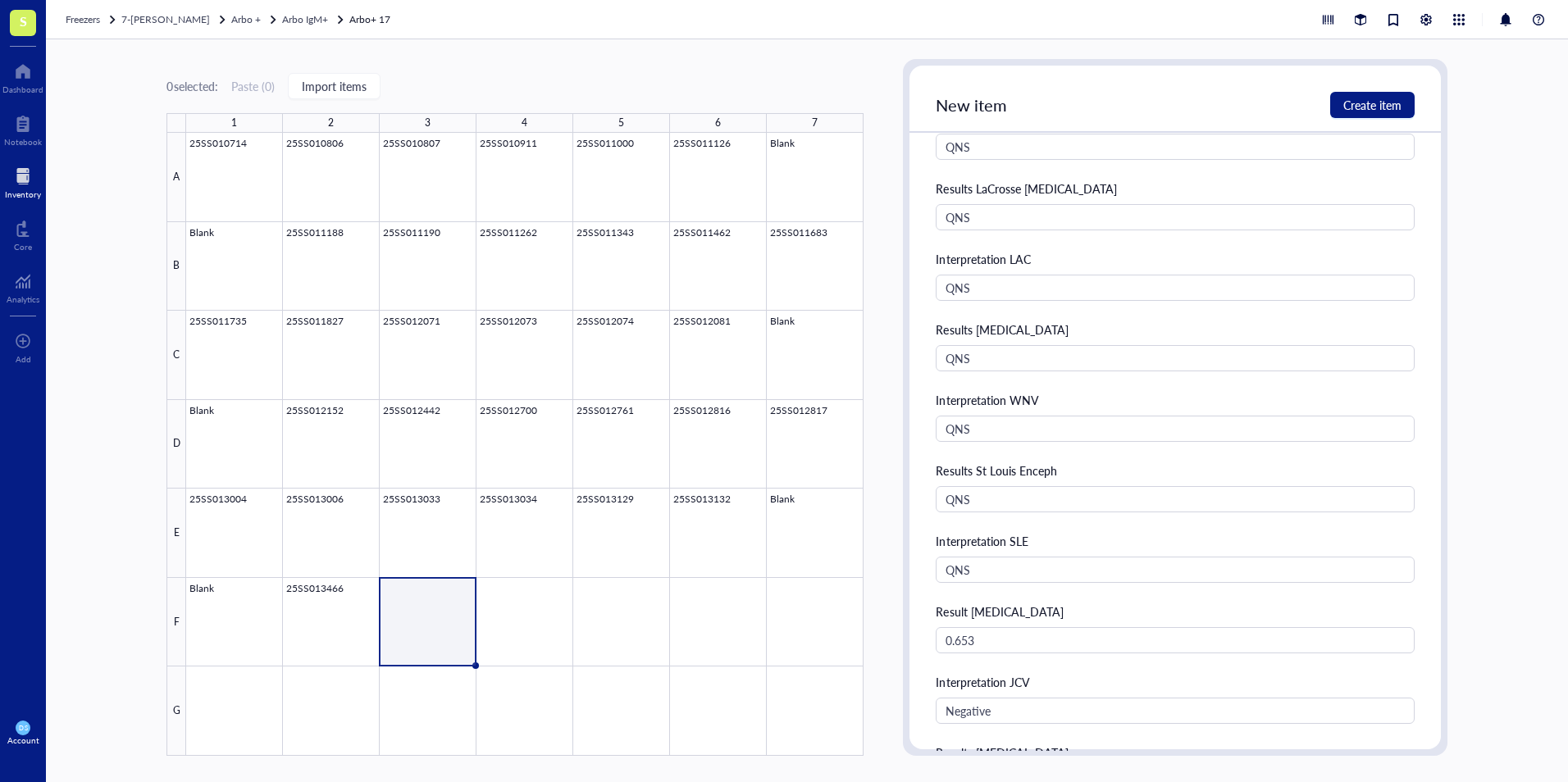
scroll to position [327, 0]
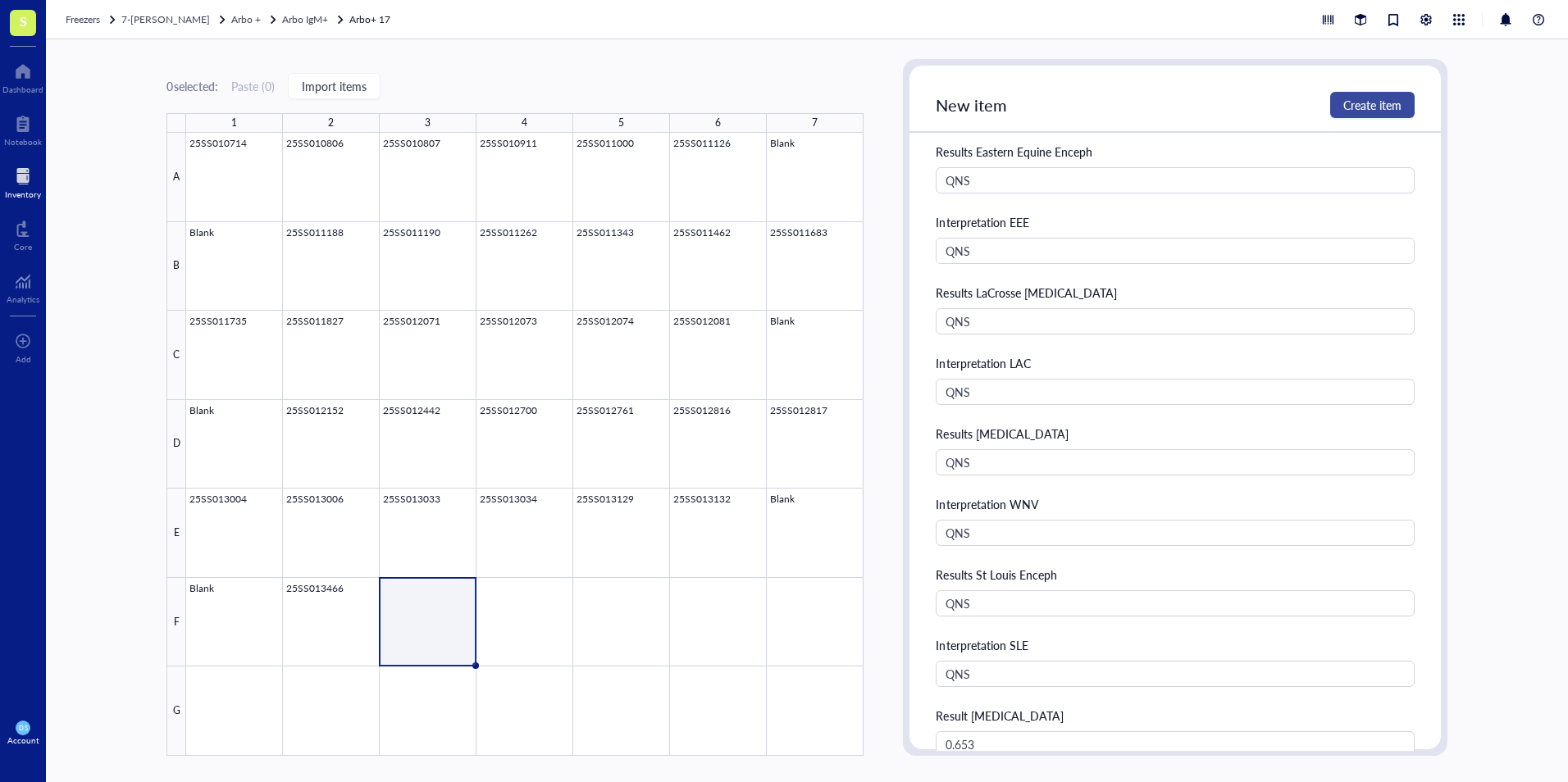
type input "CSF"
click at [1365, 100] on span "Create item" at bounding box center [1372, 105] width 58 height 13
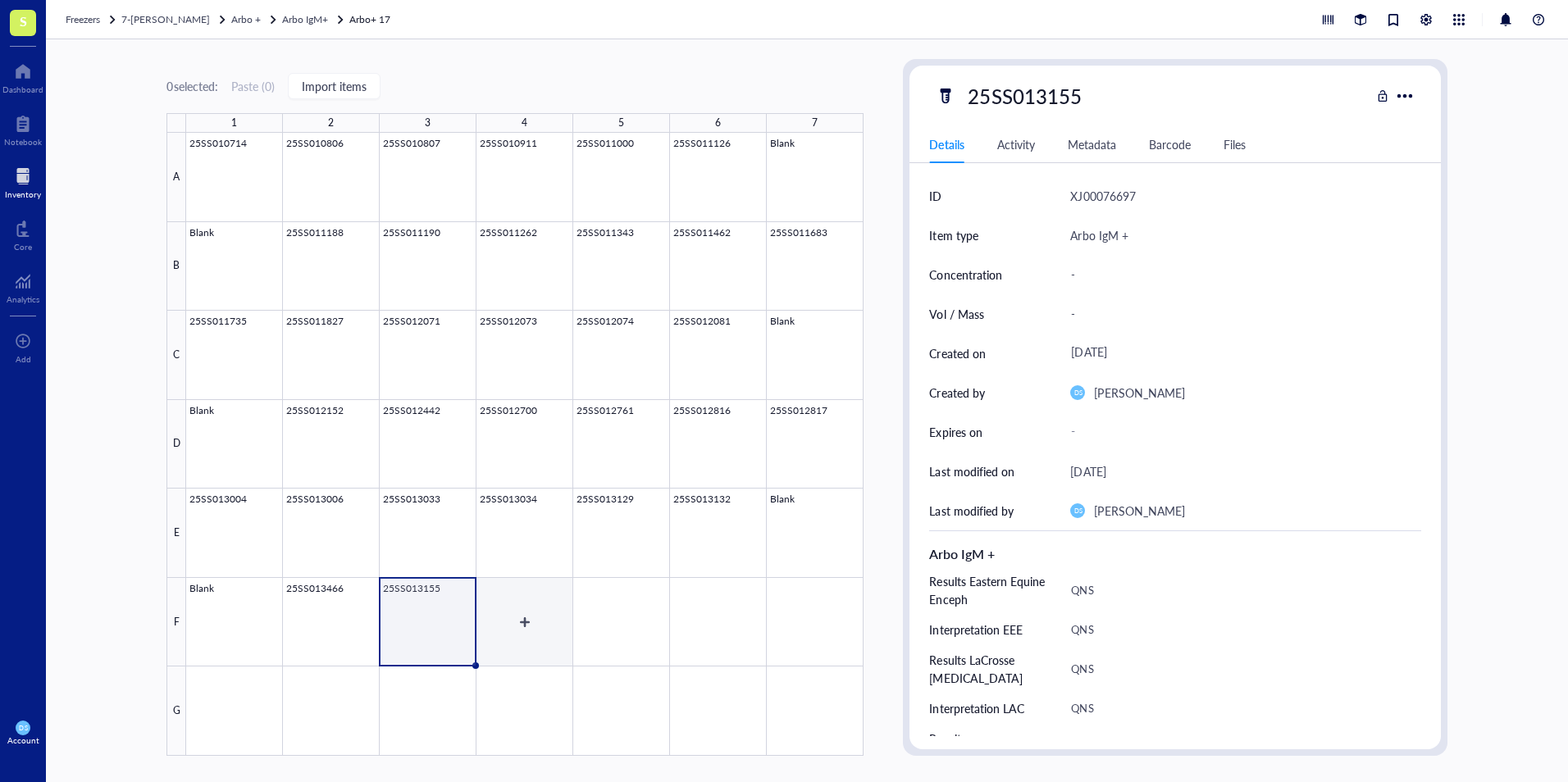
click at [530, 616] on div at bounding box center [525, 444] width 678 height 623
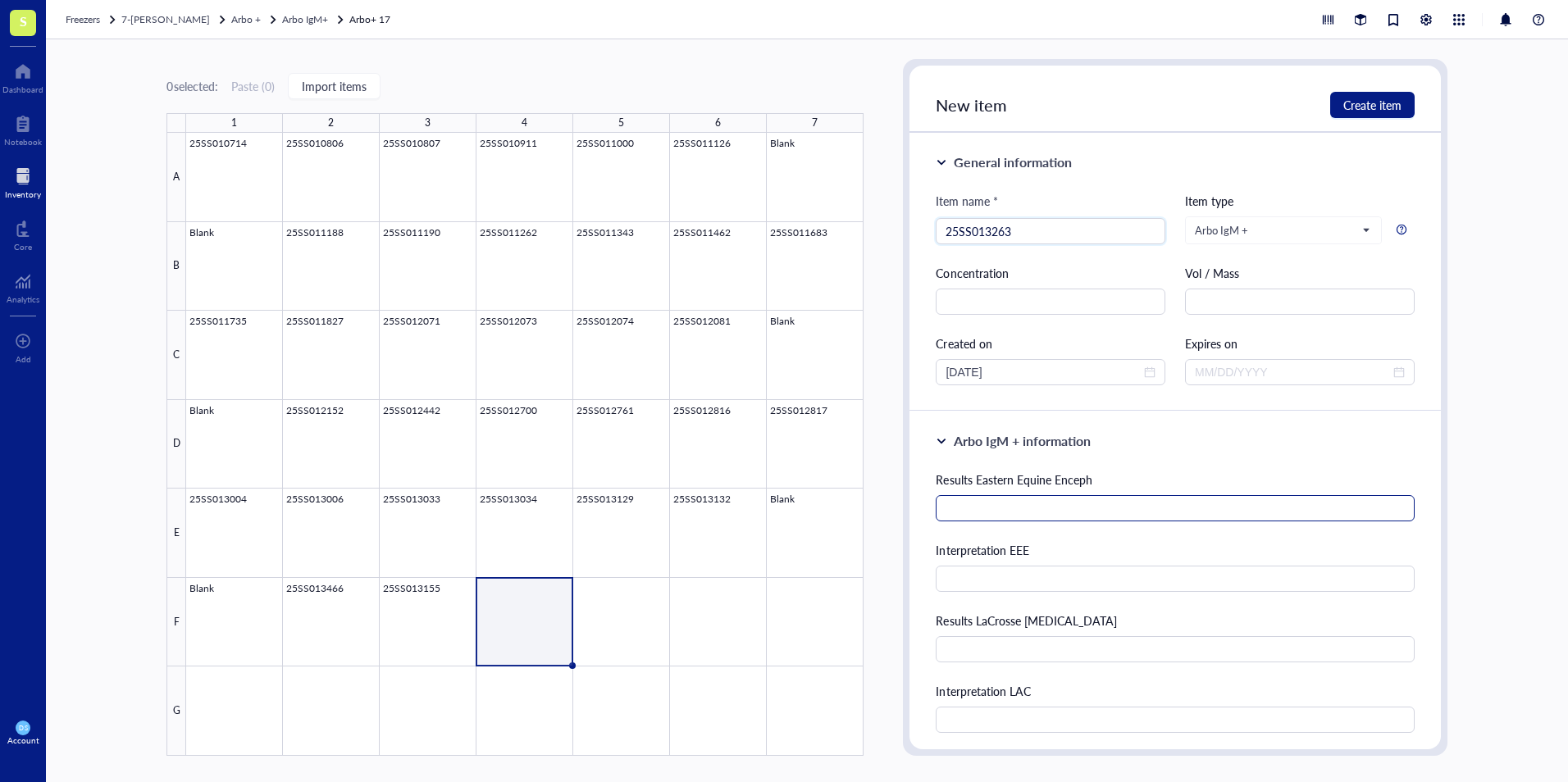
type input "25SS013263"
click at [989, 507] on input "text" at bounding box center [1174, 508] width 478 height 26
click at [1005, 511] on input "text" at bounding box center [1174, 508] width 478 height 26
type input "28"
type input "Negative"
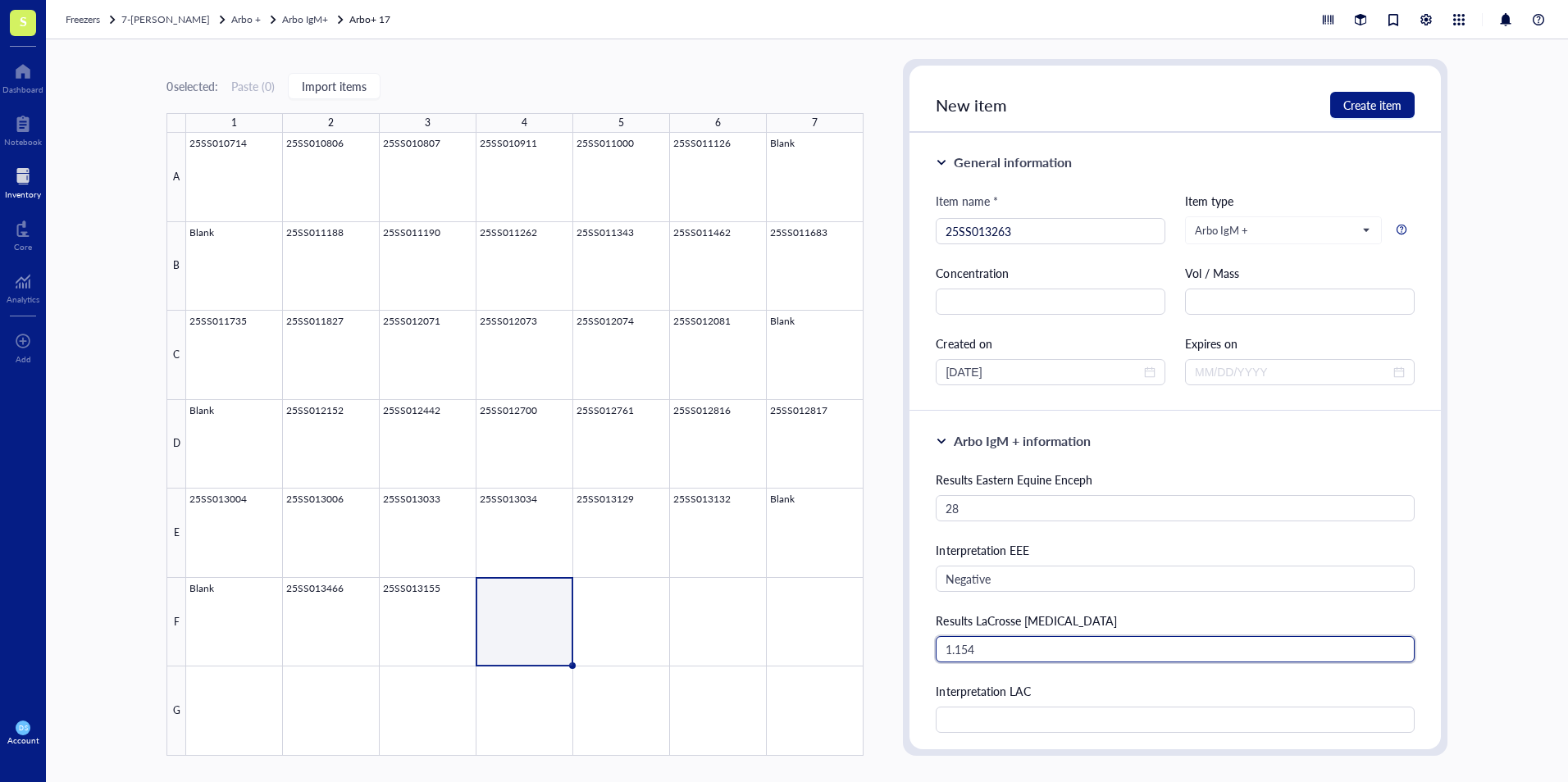
type input "1.154"
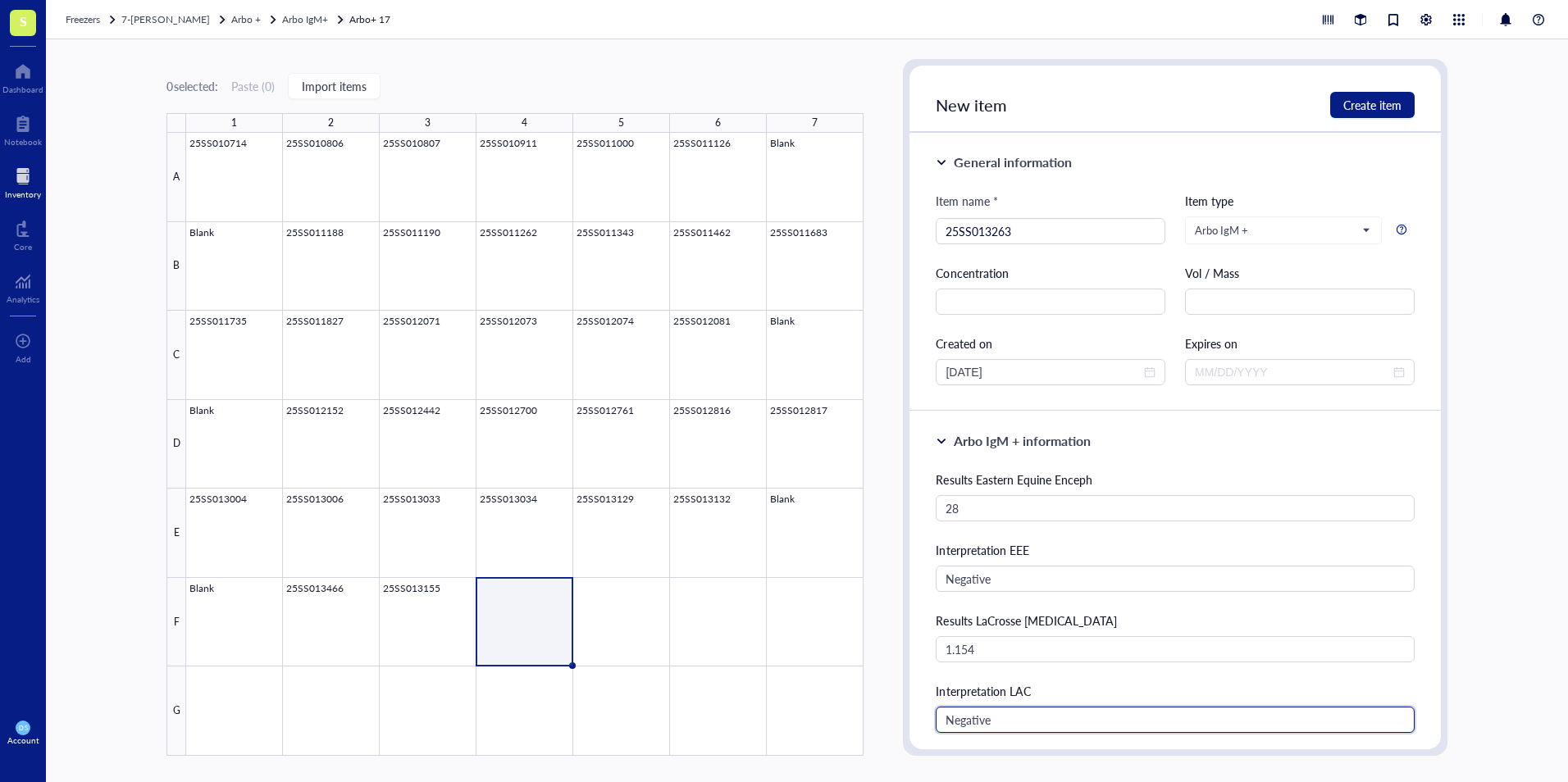
type input "Negative"
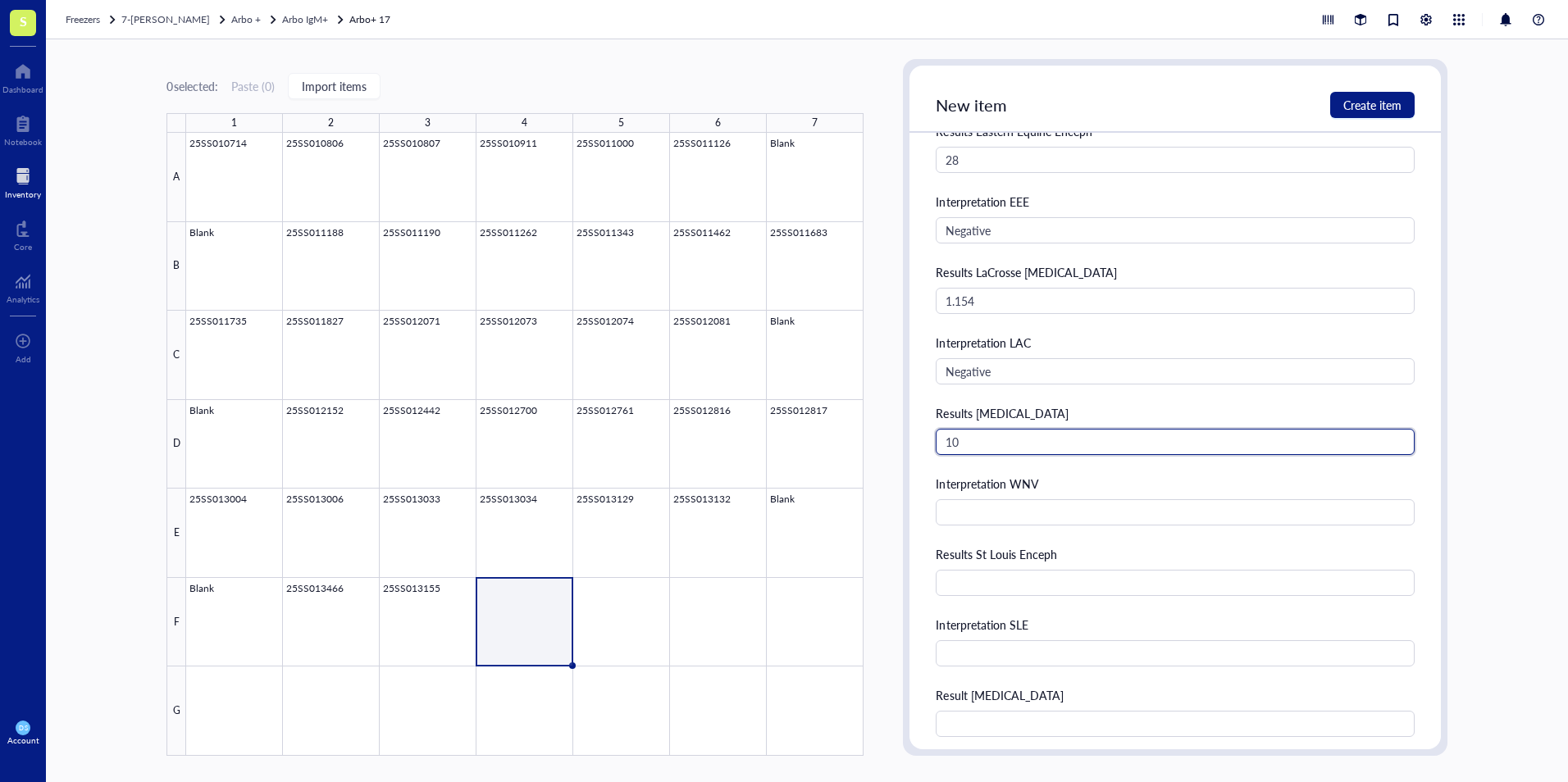
type input "10"
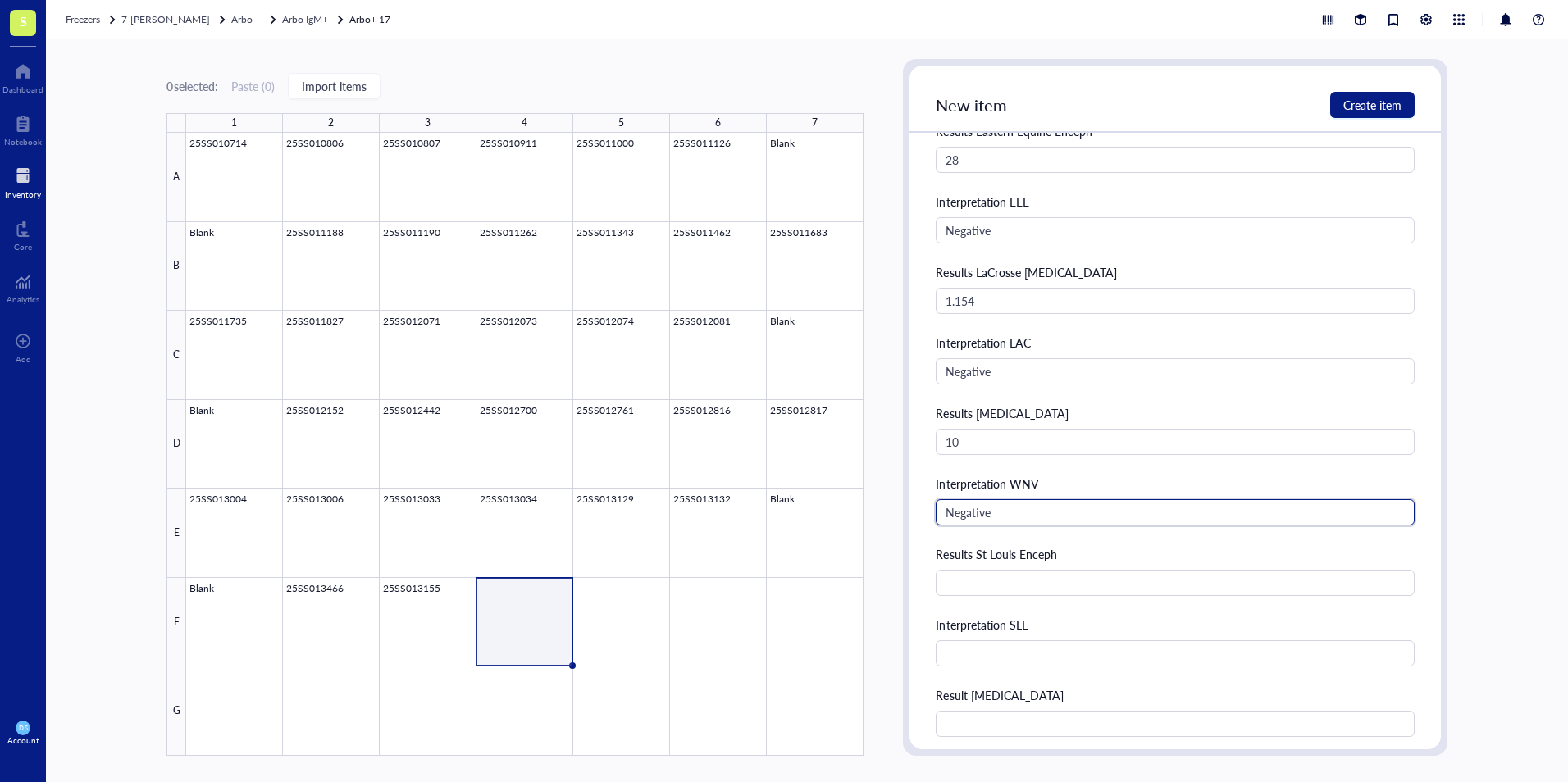
type input "Negative"
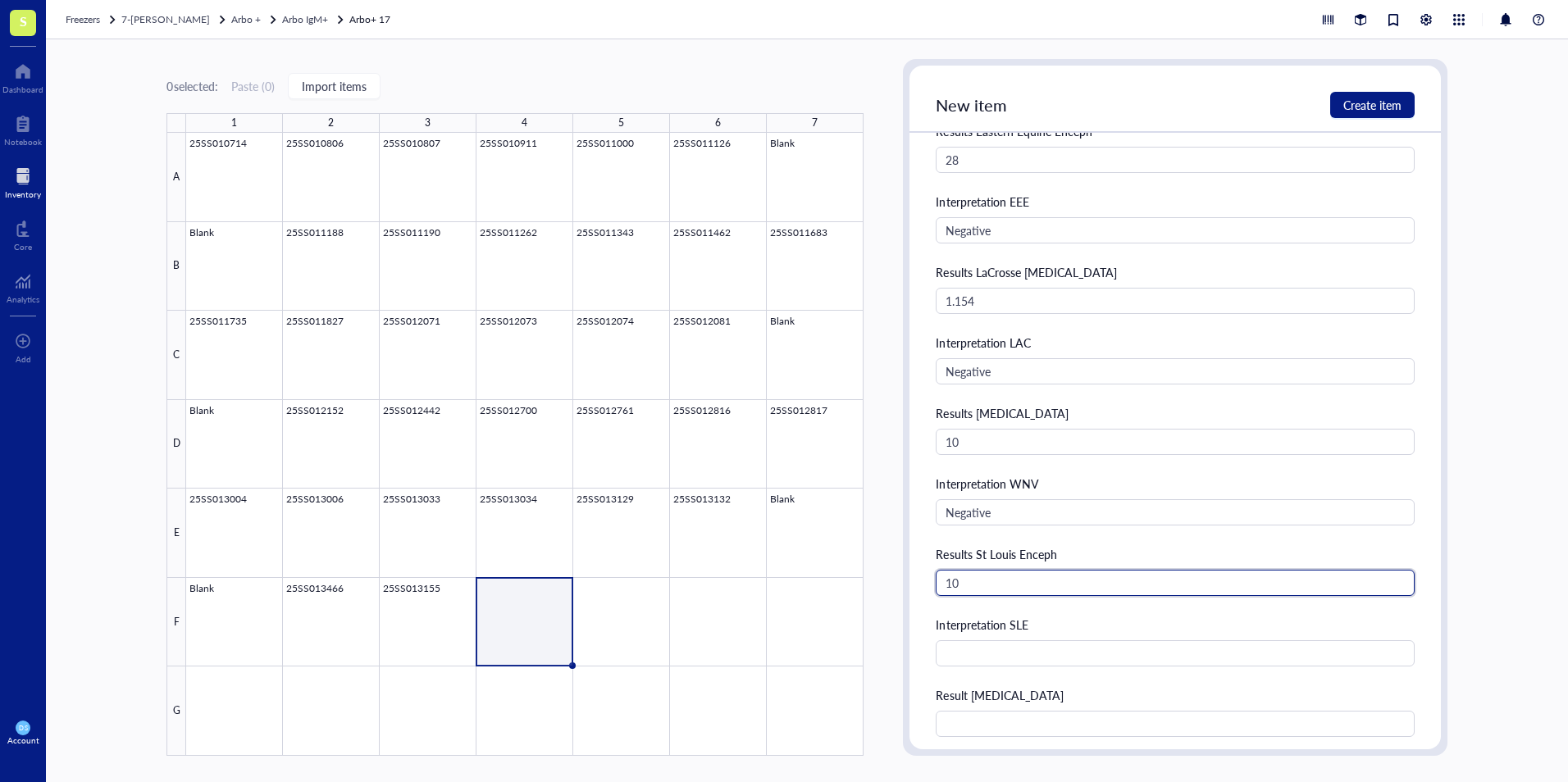
type input "10"
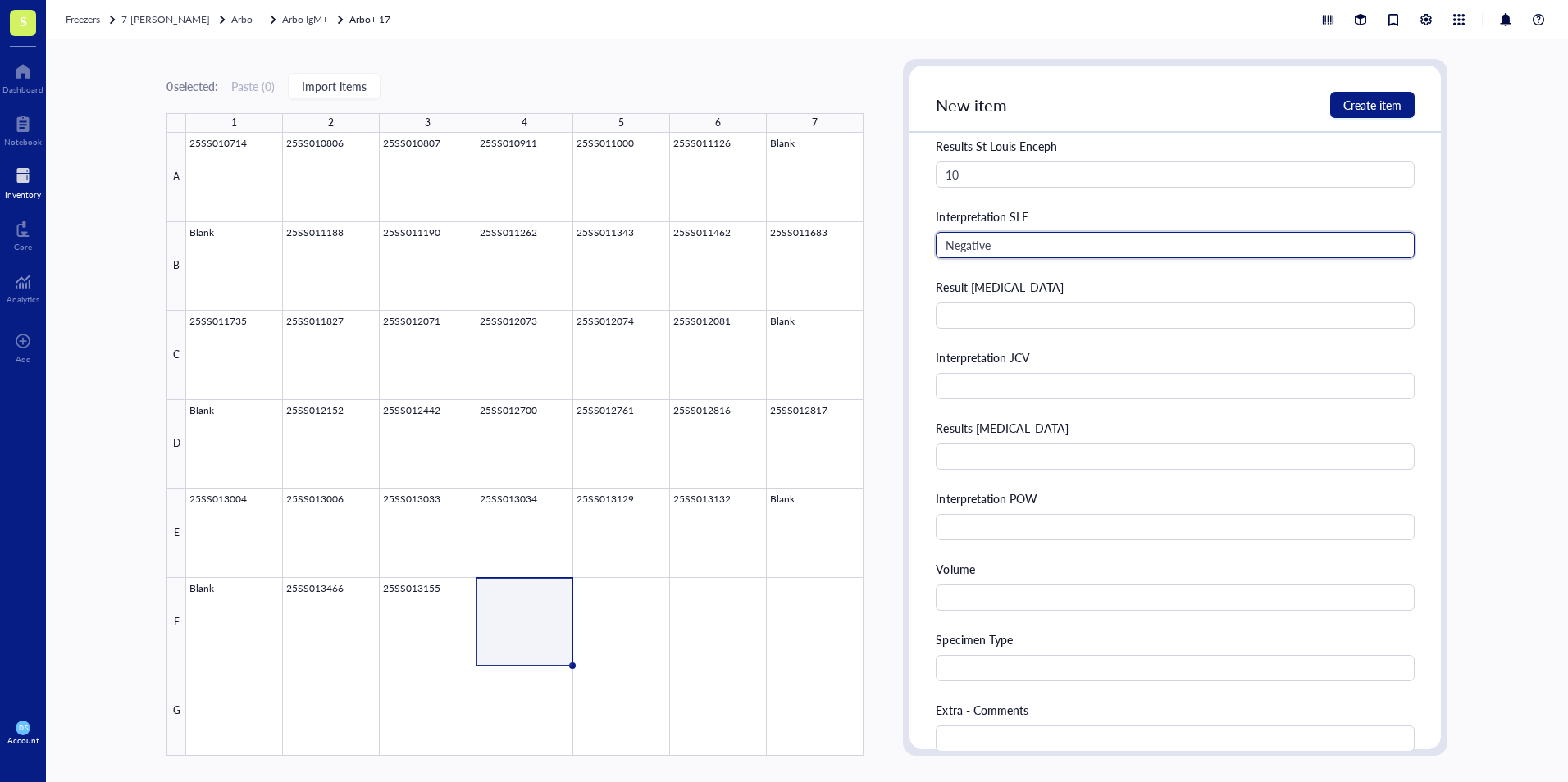
scroll to position [758, 0]
type input "Negative"
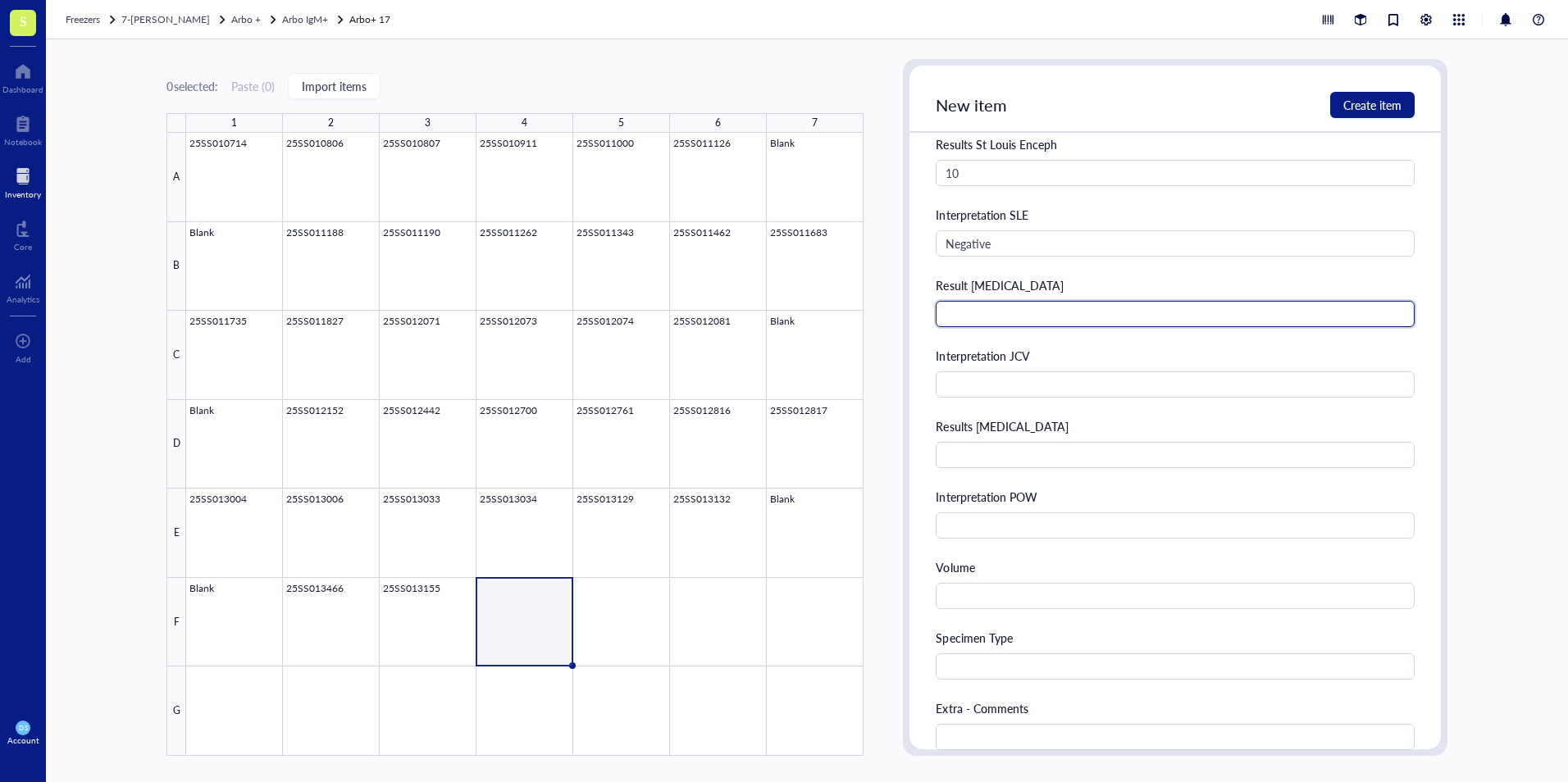
click at [994, 311] on input "text" at bounding box center [1174, 314] width 478 height 26
type input "3.03"
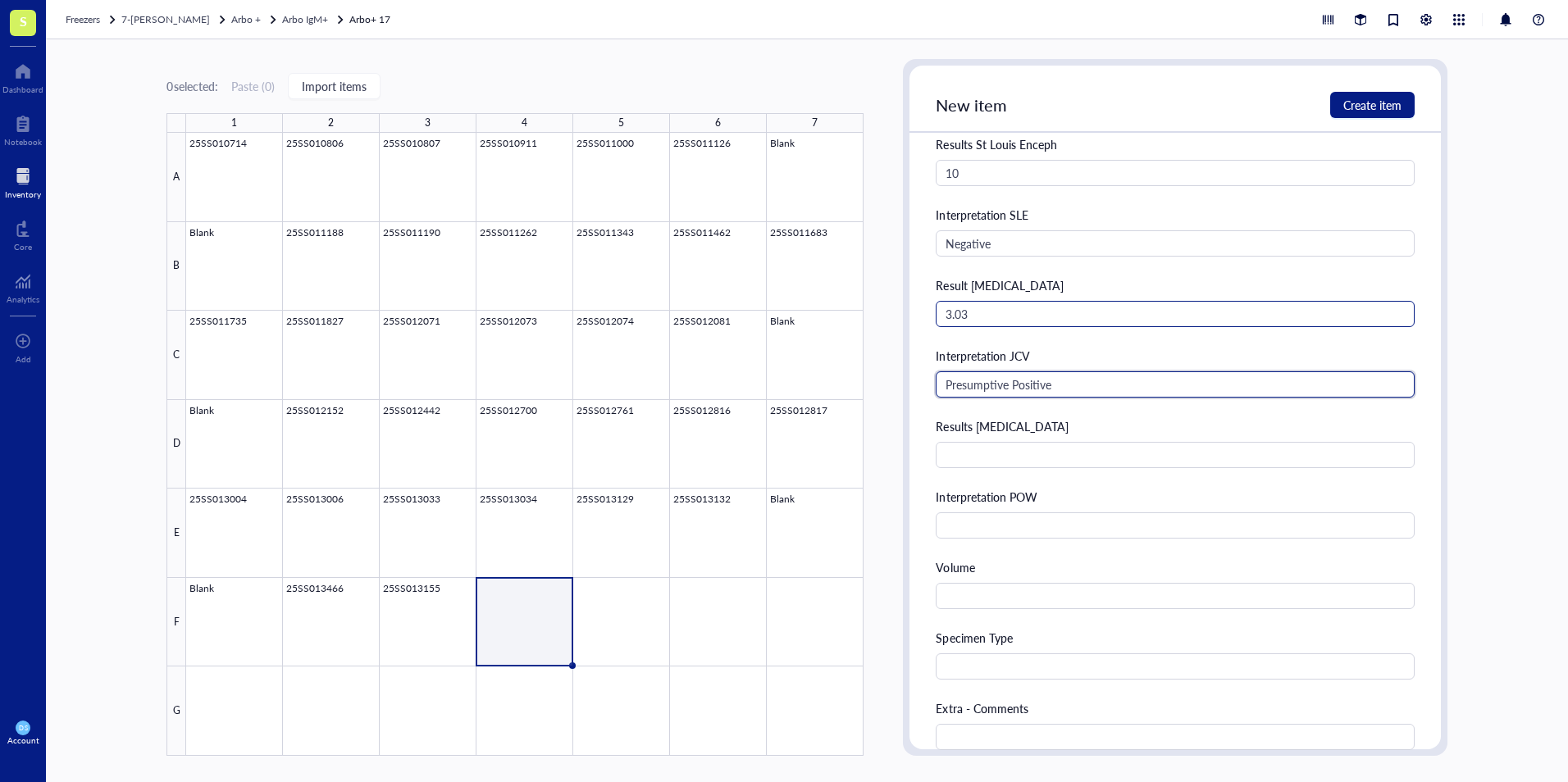
type input "Presumptive Positive"
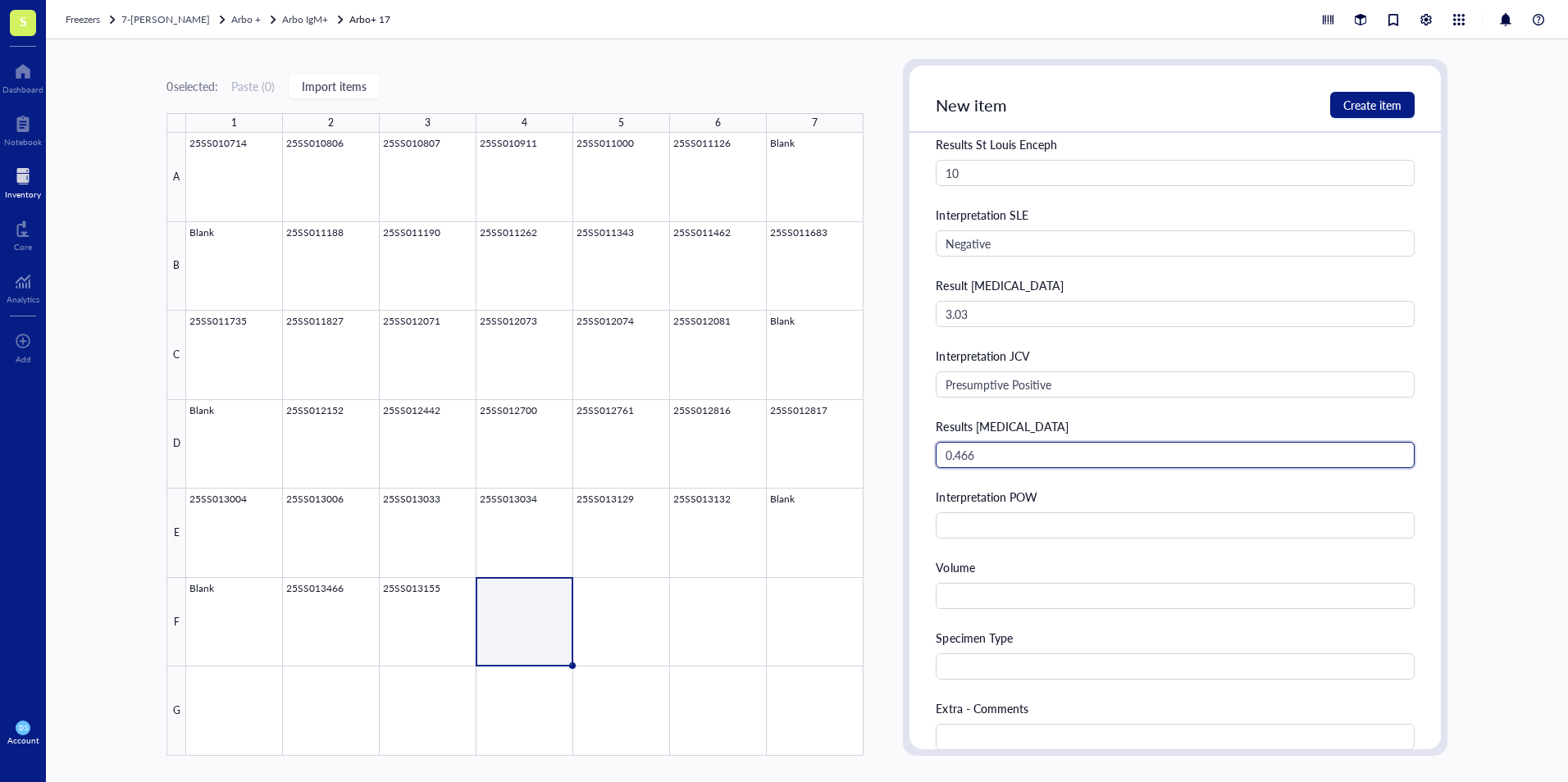
type input "0.466"
type input "Negative"
type input "2.0 mL"
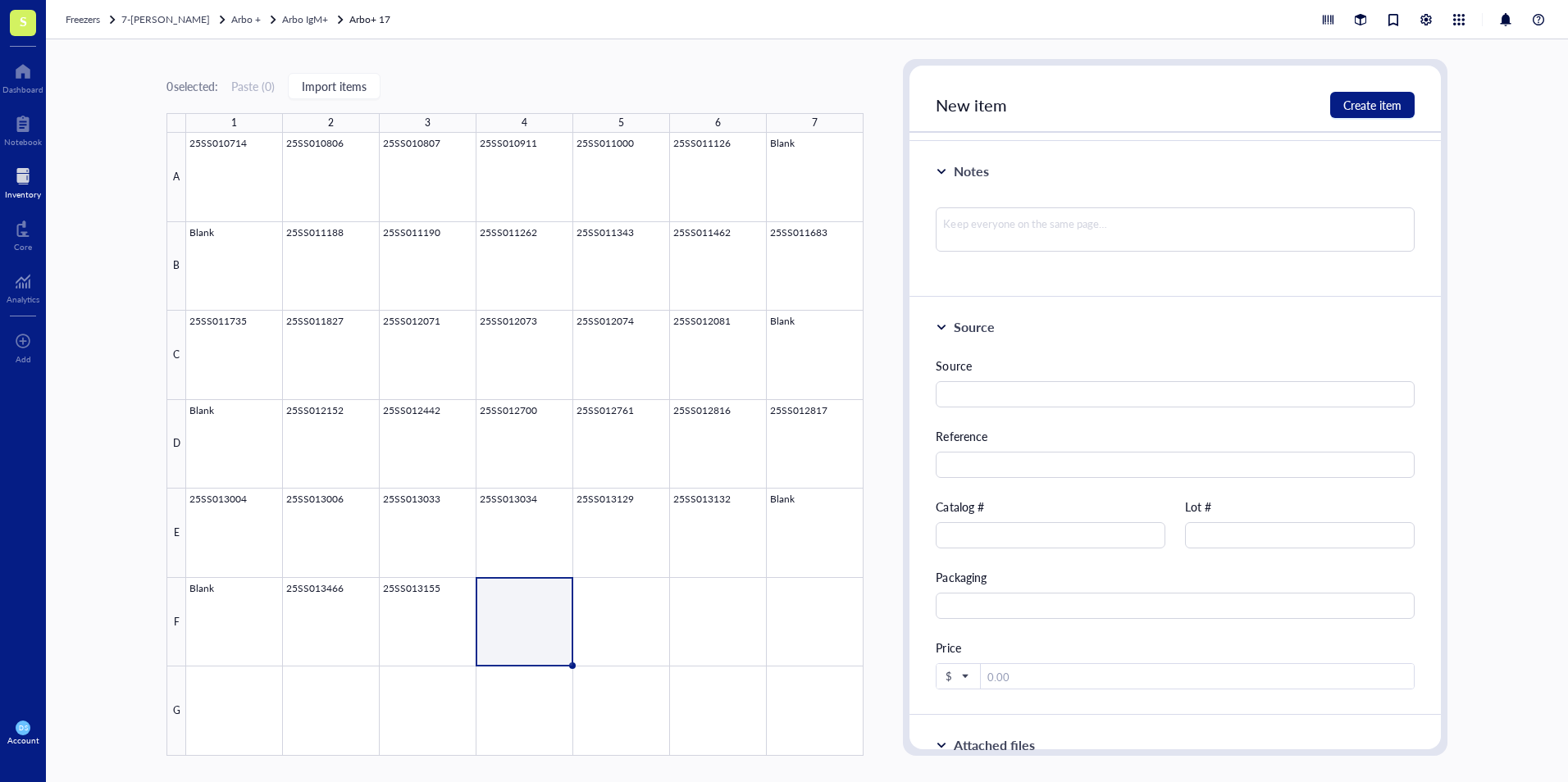
scroll to position [1613, 0]
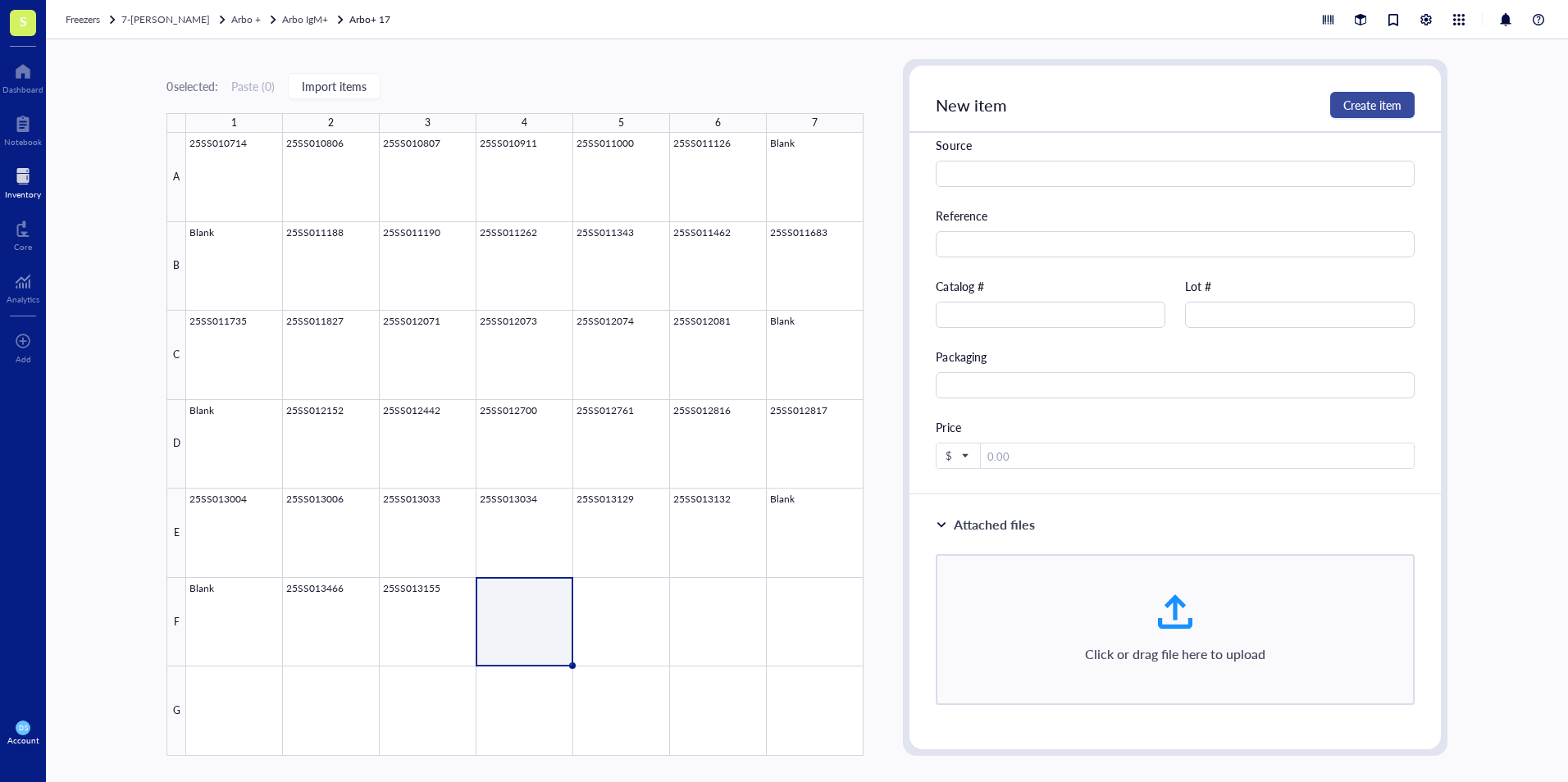
type input "Serum"
click at [1379, 110] on span "Create item" at bounding box center [1372, 105] width 58 height 13
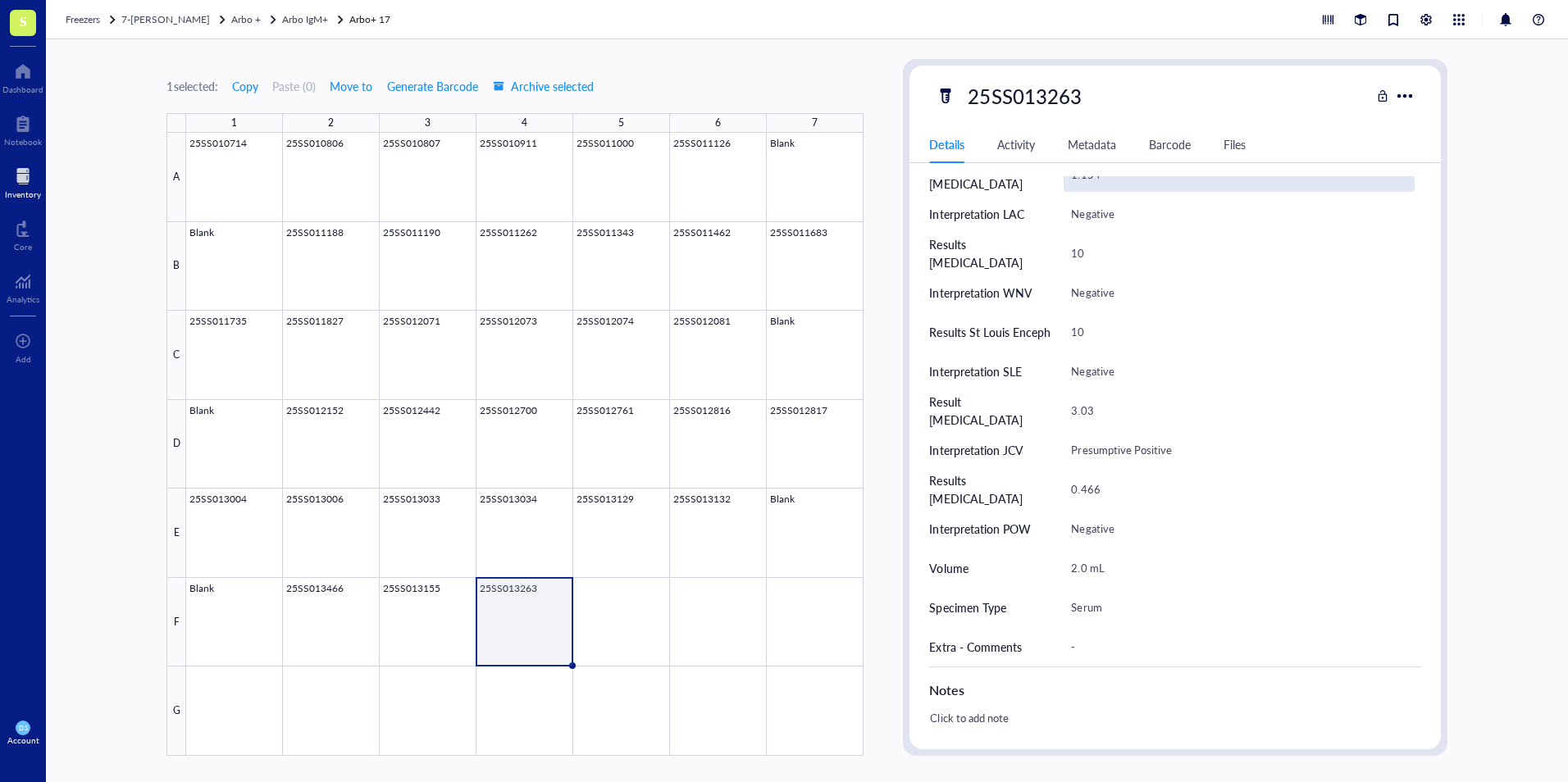
scroll to position [574, 0]
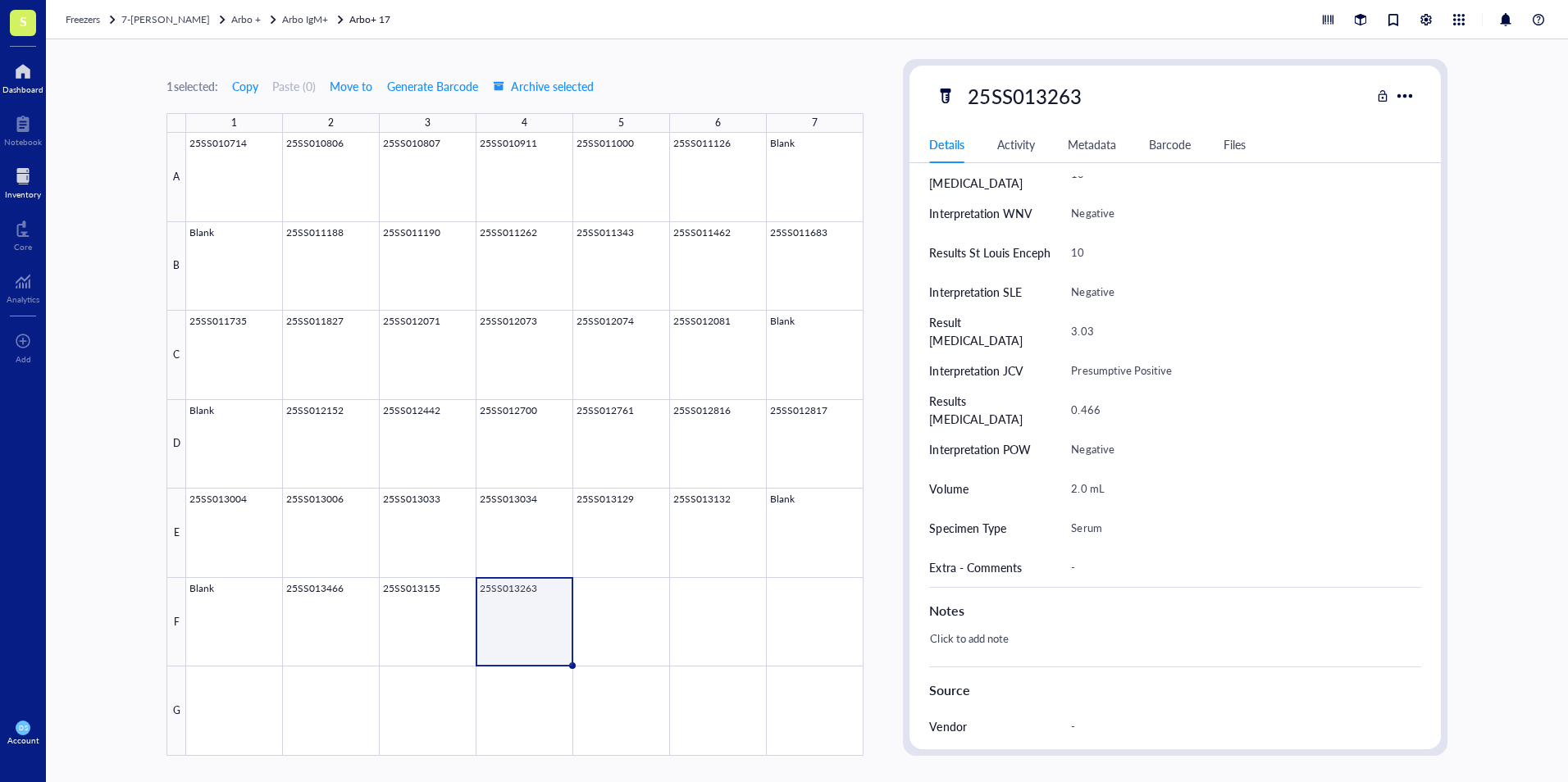
click at [25, 77] on div at bounding box center [22, 71] width 41 height 26
